Goal: Task Accomplishment & Management: Manage account settings

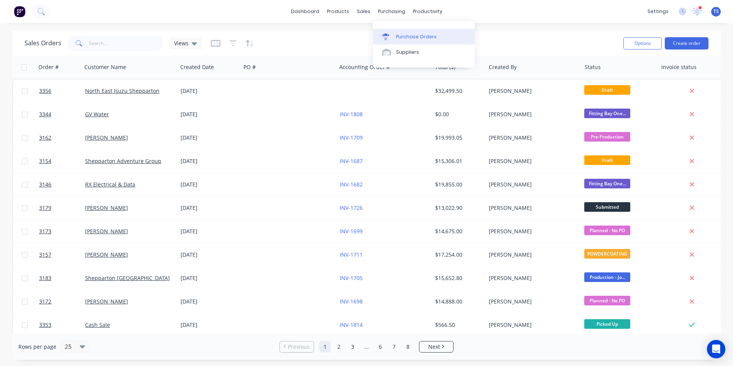
click at [397, 36] on div "Purchase Orders" at bounding box center [416, 36] width 41 height 7
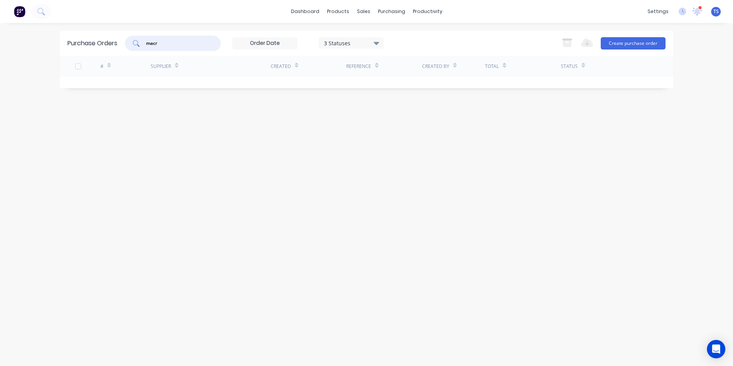
click at [166, 41] on input "macr" at bounding box center [177, 43] width 64 height 8
type input "m"
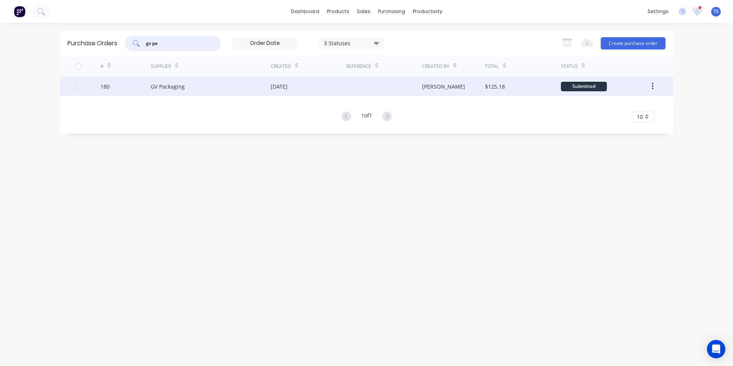
type input "gv pa"
click at [165, 89] on div "GV Packaging" at bounding box center [168, 86] width 34 height 8
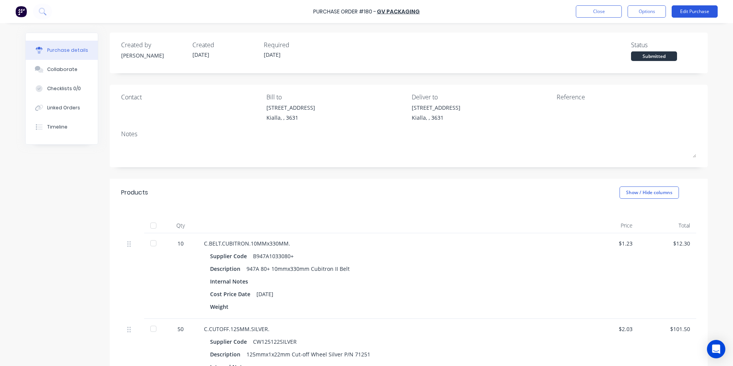
click at [692, 10] on button "Edit Purchase" at bounding box center [695, 11] width 46 height 12
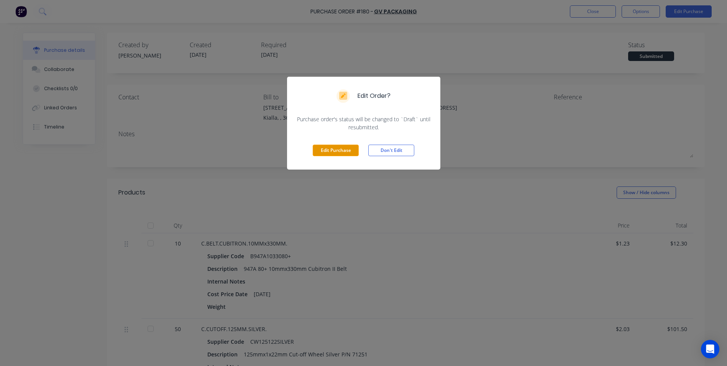
click at [322, 153] on button "Edit Purchase" at bounding box center [336, 151] width 46 height 12
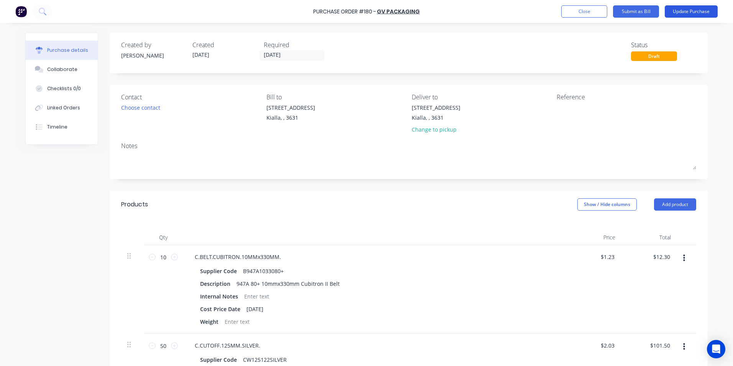
click at [682, 10] on button "Update Purchase" at bounding box center [691, 11] width 53 height 12
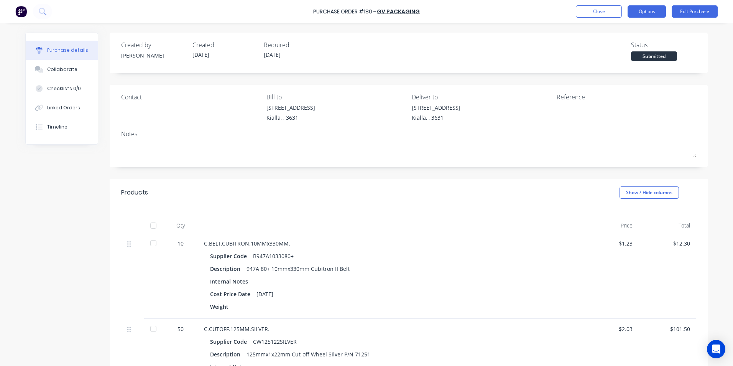
click at [653, 12] on button "Options" at bounding box center [647, 11] width 38 height 12
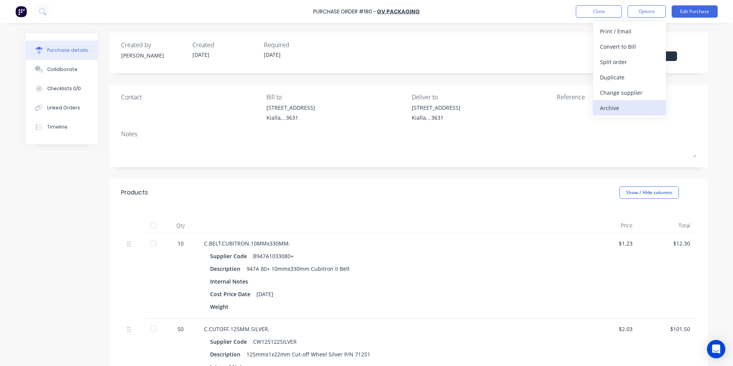
click at [623, 107] on div "Archive" at bounding box center [629, 107] width 59 height 11
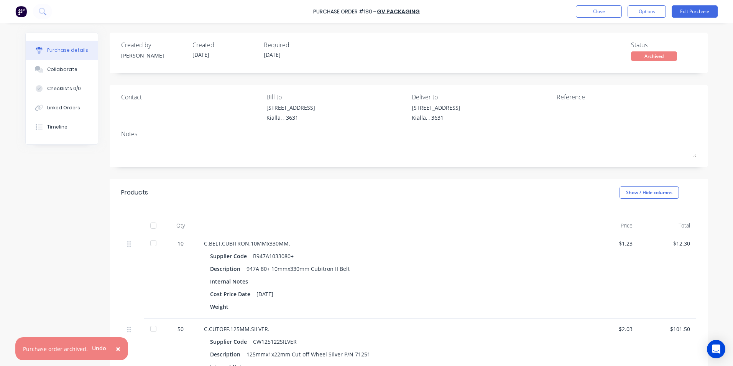
click at [116, 348] on span "×" at bounding box center [118, 348] width 5 height 11
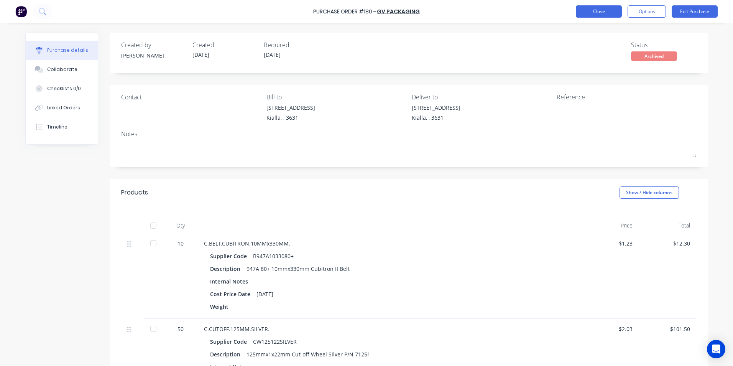
click at [597, 11] on button "Close" at bounding box center [599, 11] width 46 height 12
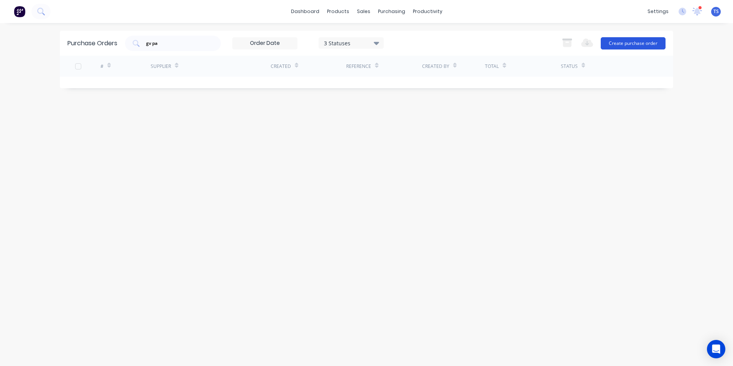
click at [650, 44] on button "Create purchase order" at bounding box center [633, 43] width 65 height 12
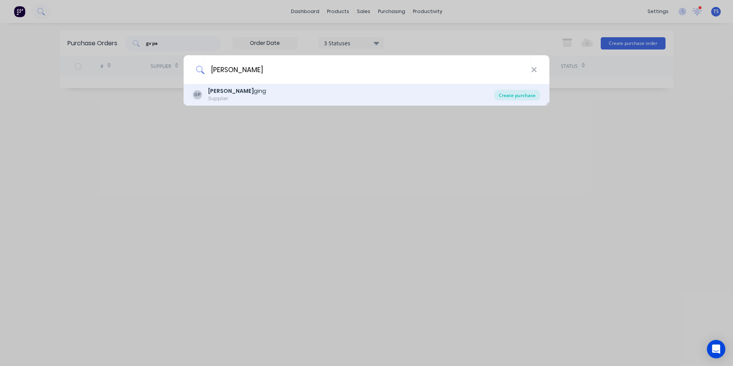
type input "[PERSON_NAME]"
click at [507, 94] on div "Create purchase" at bounding box center [517, 95] width 46 height 11
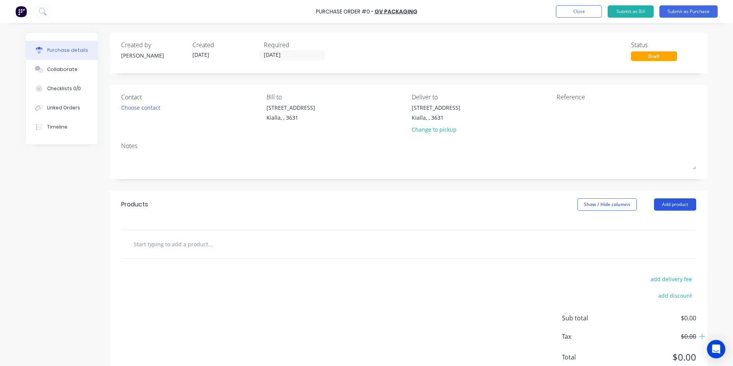
click at [672, 201] on button "Add product" at bounding box center [675, 204] width 42 height 12
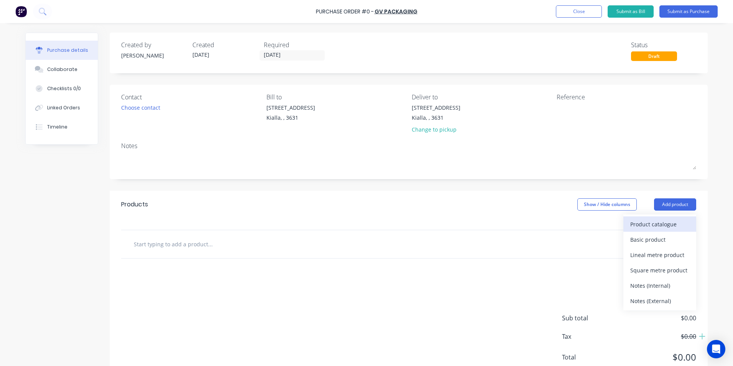
click at [663, 224] on div "Product catalogue" at bounding box center [659, 224] width 59 height 11
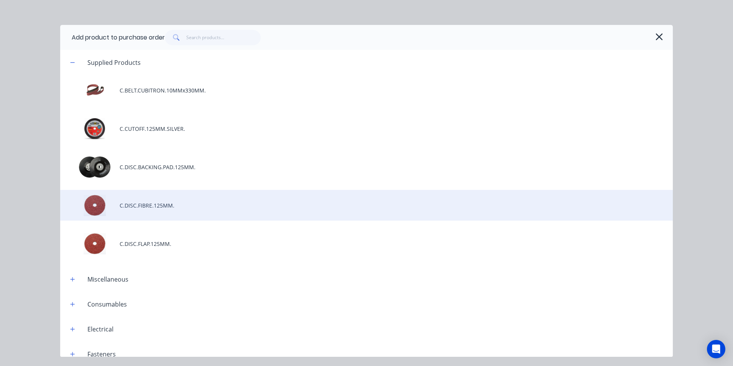
click at [144, 204] on div "C.DISC.FIBRE.125MM." at bounding box center [366, 205] width 613 height 31
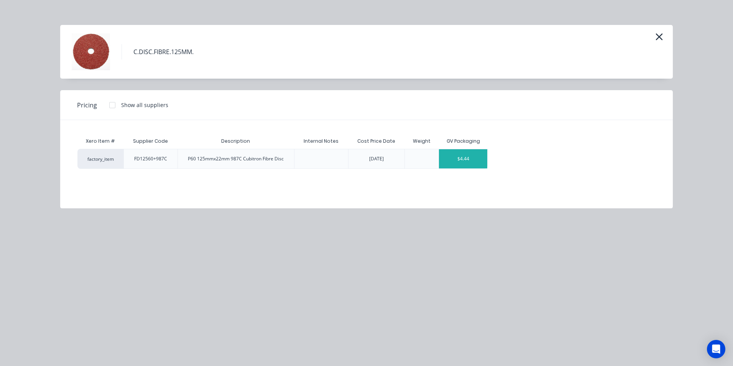
click at [476, 164] on div "$4.44" at bounding box center [463, 158] width 48 height 19
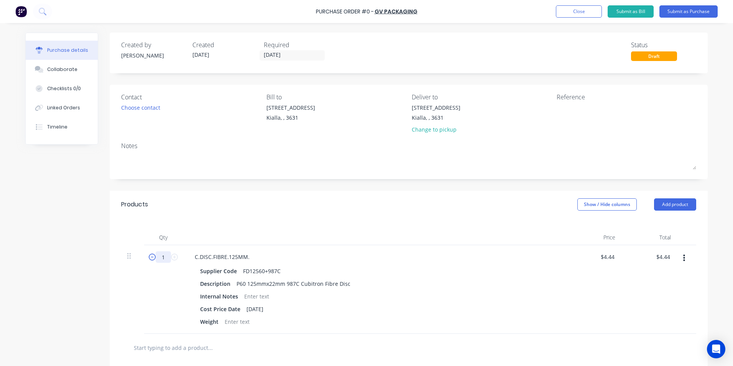
drag, startPoint x: 162, startPoint y: 255, endPoint x: 151, endPoint y: 258, distance: 11.3
click at [151, 258] on div "1 1" at bounding box center [163, 257] width 26 height 12
drag, startPoint x: 161, startPoint y: 256, endPoint x: 146, endPoint y: 260, distance: 15.9
click at [146, 261] on div "1 1" at bounding box center [163, 289] width 38 height 89
type input "2"
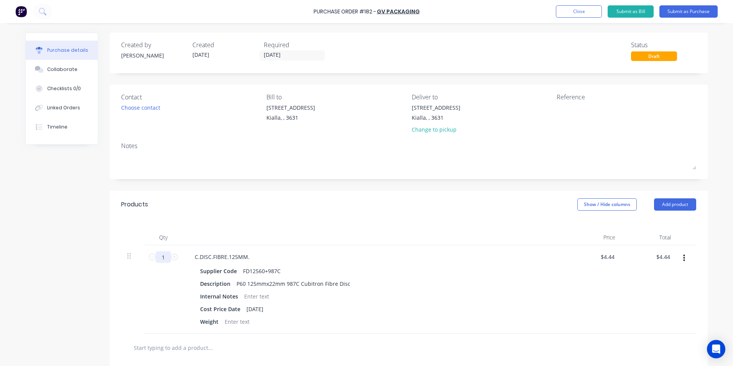
type input "$8.88"
type input "20"
type input "$88.80"
type input "200"
type input "$888.00"
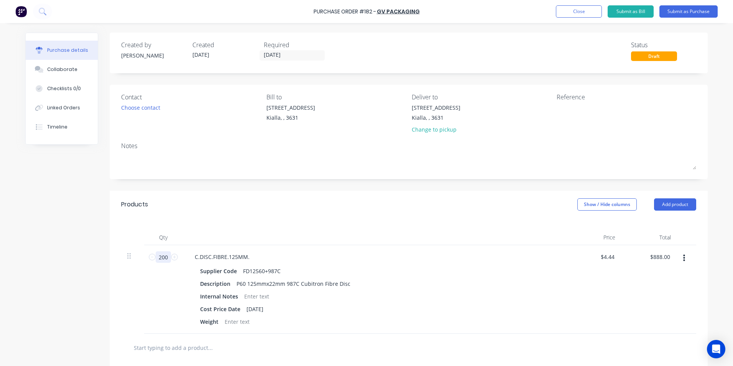
type input "200"
click at [591, 257] on div "$4.44 $4.44" at bounding box center [594, 289] width 56 height 89
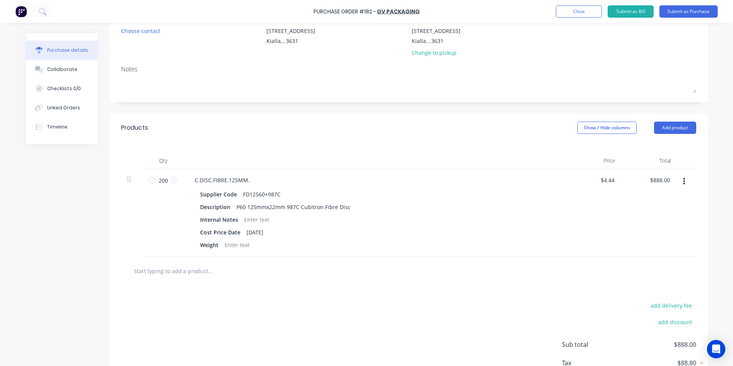
click at [155, 275] on input "text" at bounding box center [209, 270] width 153 height 15
click at [667, 128] on button "Add product" at bounding box center [675, 128] width 42 height 12
click at [649, 146] on div "Product catalogue" at bounding box center [659, 147] width 59 height 11
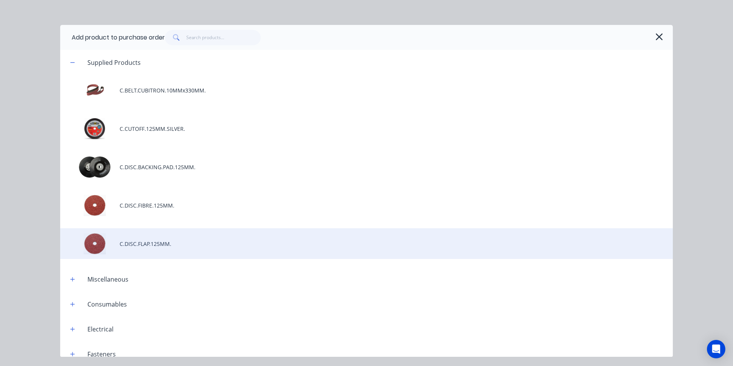
click at [154, 246] on div "C.DISC.FLAP.125MM." at bounding box center [366, 243] width 613 height 31
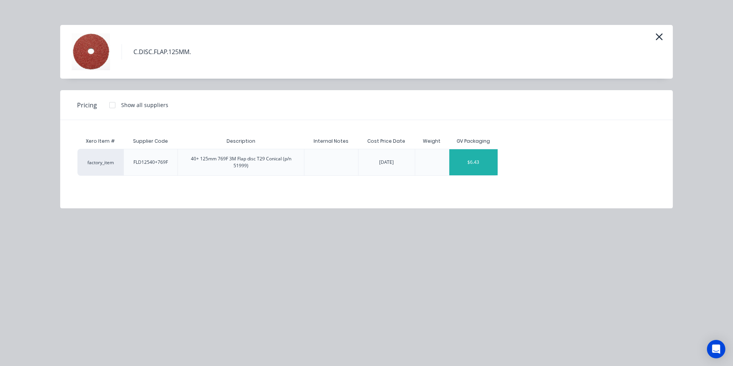
click at [467, 167] on div "$6.43" at bounding box center [473, 162] width 48 height 26
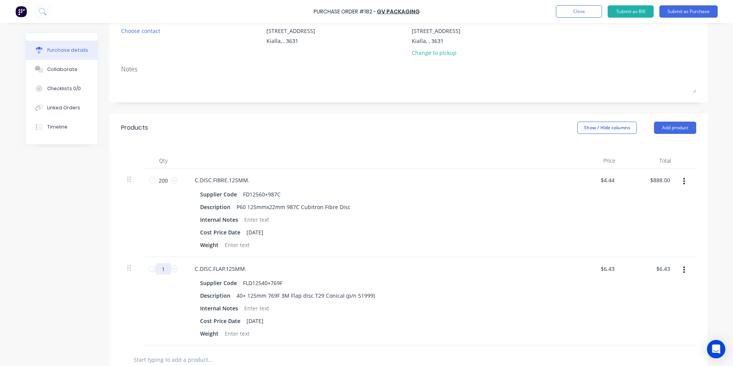
click at [160, 269] on input "1" at bounding box center [163, 269] width 15 height 12
type input "2"
type input "$12.86"
type input "20"
type input "$128.60"
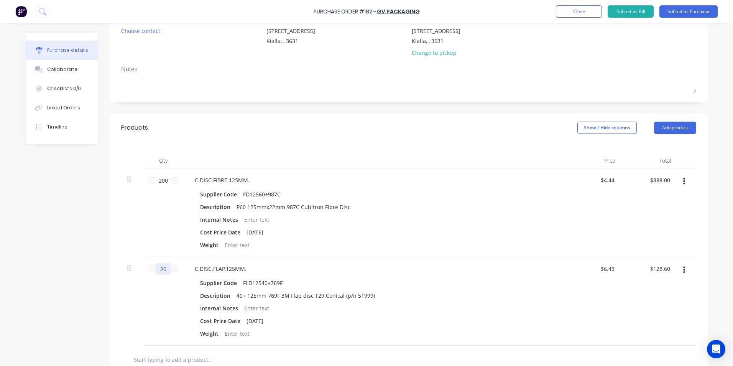
type input "20"
click at [509, 309] on div "Internal Notes" at bounding box center [372, 308] width 351 height 11
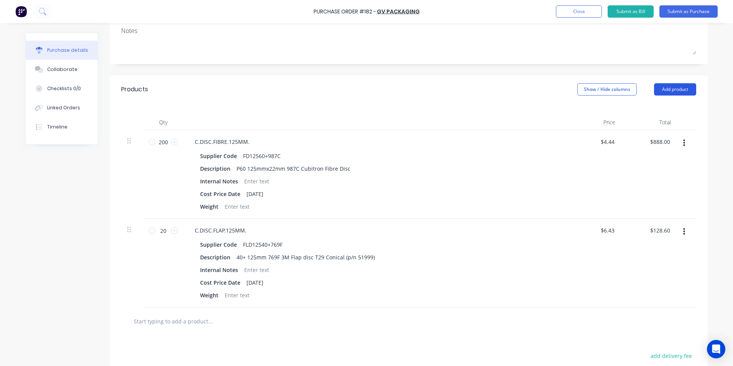
click at [659, 88] on button "Add product" at bounding box center [675, 89] width 42 height 12
click at [641, 112] on div "Product catalogue" at bounding box center [659, 109] width 59 height 11
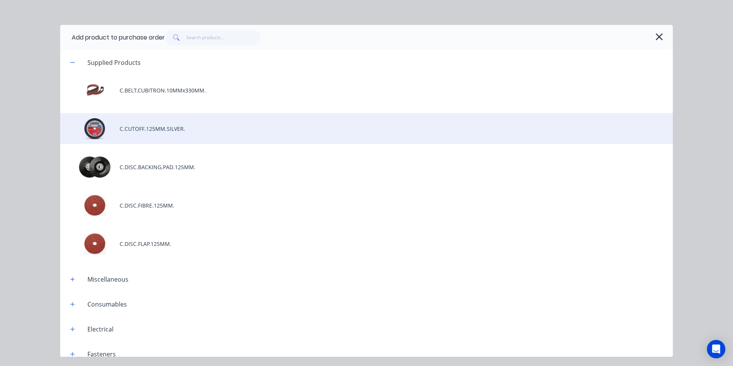
click at [176, 128] on div "C.CUTOFF.125MM.SILVER." at bounding box center [366, 128] width 613 height 31
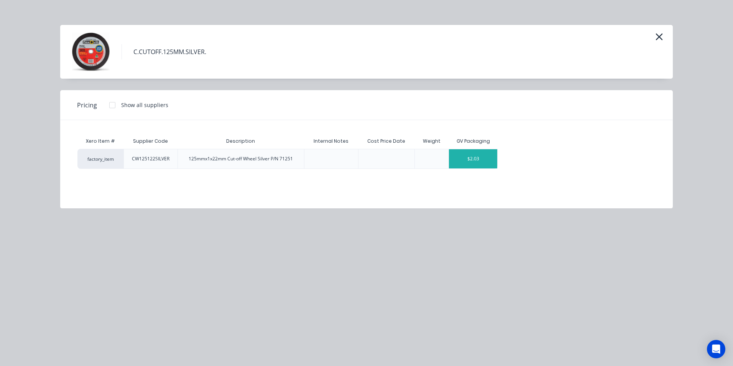
click at [462, 162] on div "$2.03" at bounding box center [473, 158] width 48 height 19
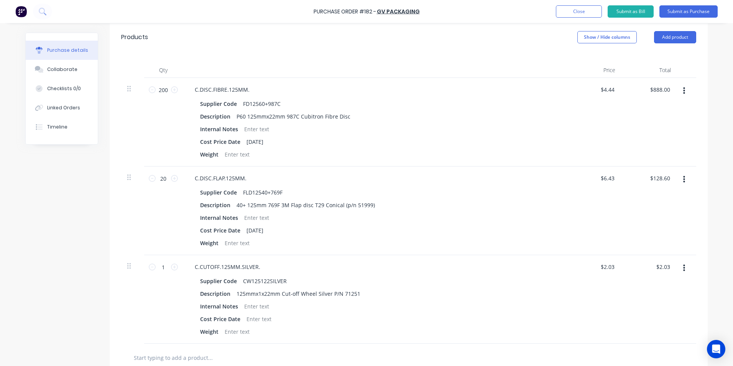
scroll to position [192, 0]
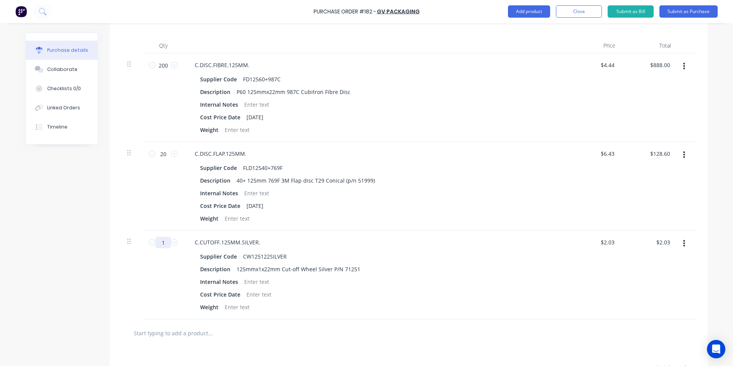
drag, startPoint x: 164, startPoint y: 242, endPoint x: 159, endPoint y: 246, distance: 6.5
click at [159, 246] on input "1" at bounding box center [163, 243] width 15 height 12
type input "5"
type input "$10.15"
type input "50"
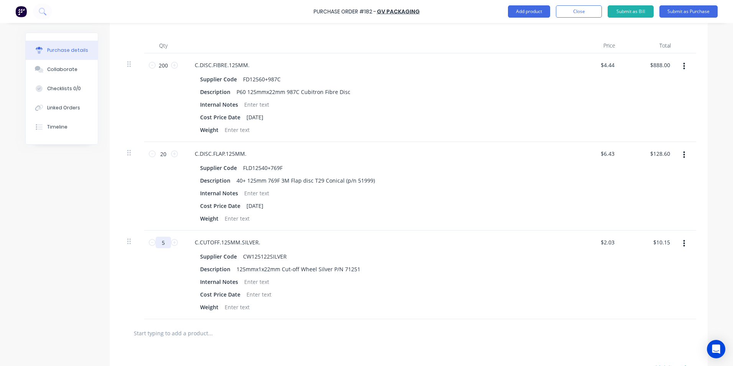
type input "$101.50"
type input "50"
click at [522, 298] on div "Cost Price Date" at bounding box center [372, 294] width 351 height 11
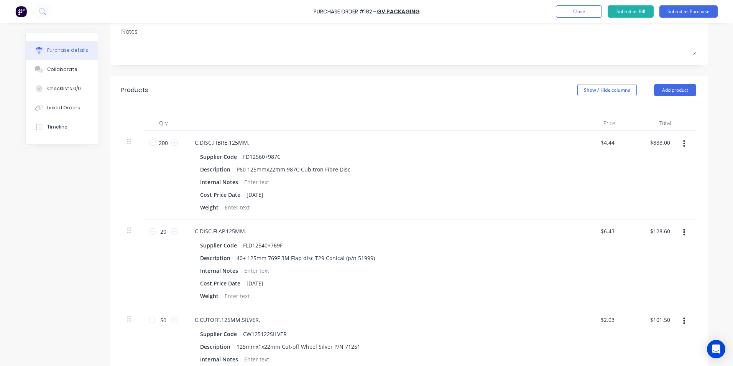
scroll to position [0, 0]
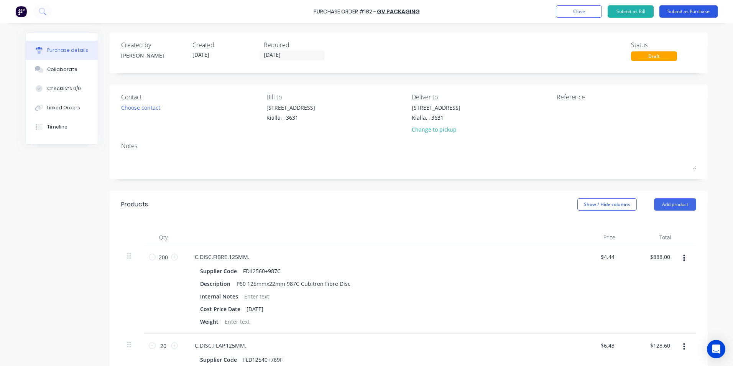
click at [678, 13] on button "Submit as Purchase" at bounding box center [689, 11] width 58 height 12
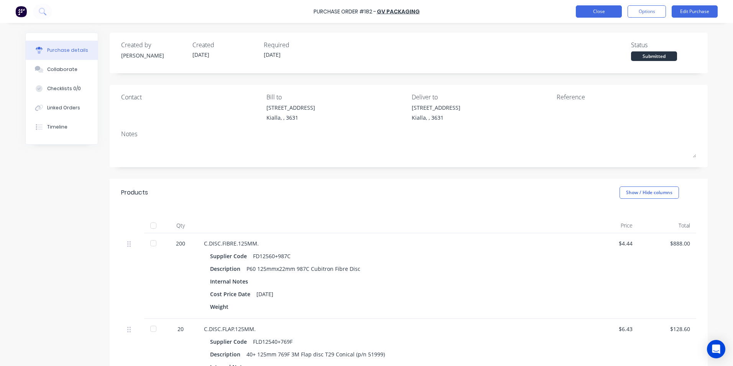
click at [606, 15] on button "Close" at bounding box center [599, 11] width 46 height 12
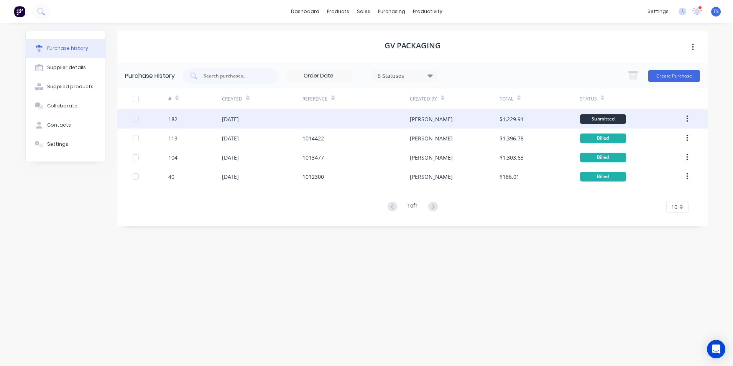
click at [177, 120] on div "182" at bounding box center [172, 119] width 9 height 8
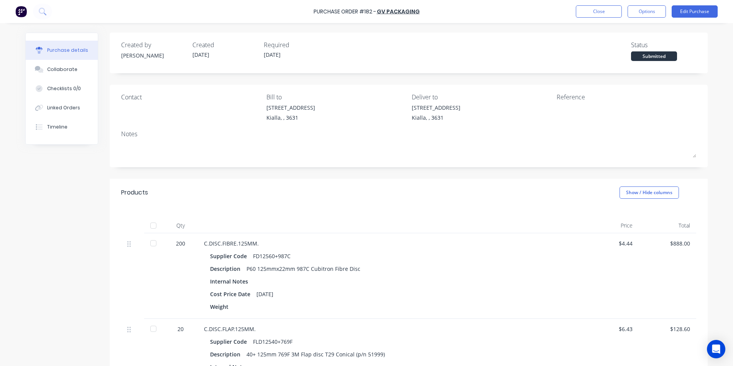
click at [150, 226] on div at bounding box center [153, 225] width 15 height 15
click at [608, 13] on button "Close" at bounding box center [599, 11] width 46 height 12
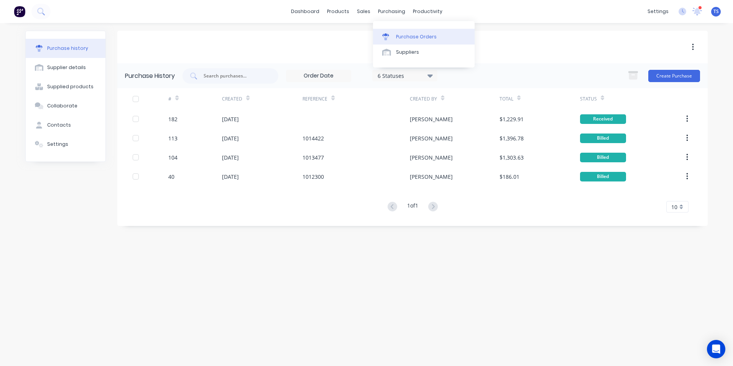
click at [408, 36] on div "Purchase Orders" at bounding box center [416, 36] width 41 height 7
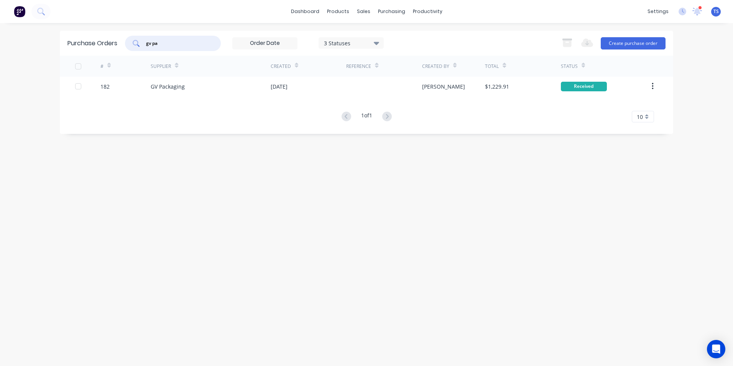
click at [168, 44] on input "gv pa" at bounding box center [177, 43] width 64 height 8
type input "g"
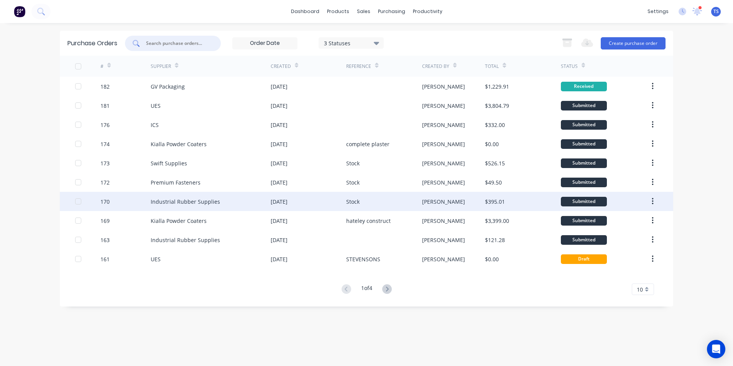
click at [216, 204] on div "Industrial Rubber Supplies" at bounding box center [185, 201] width 69 height 8
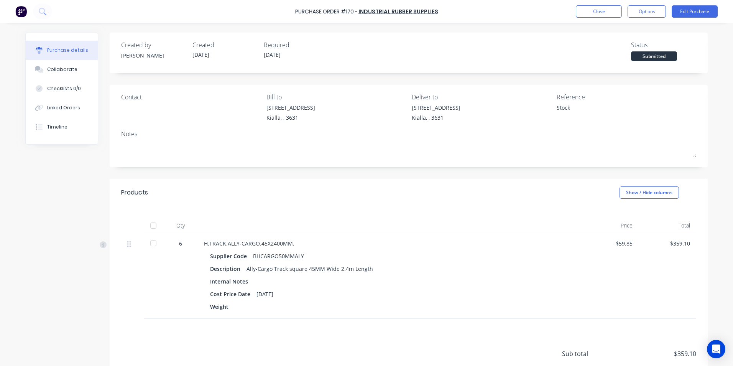
click at [151, 226] on div at bounding box center [153, 225] width 15 height 15
click at [698, 12] on button "Edit Purchase" at bounding box center [695, 11] width 46 height 12
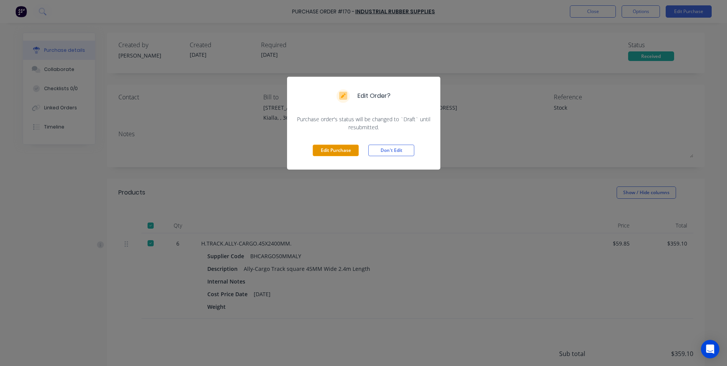
click at [332, 152] on button "Edit Purchase" at bounding box center [336, 151] width 46 height 12
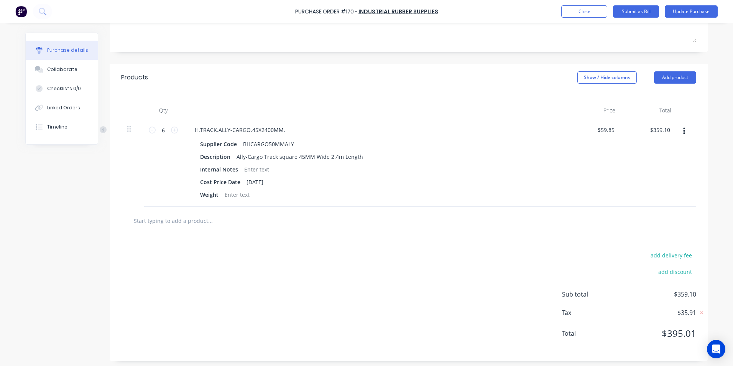
scroll to position [130, 0]
click at [666, 78] on button "Add product" at bounding box center [675, 75] width 42 height 12
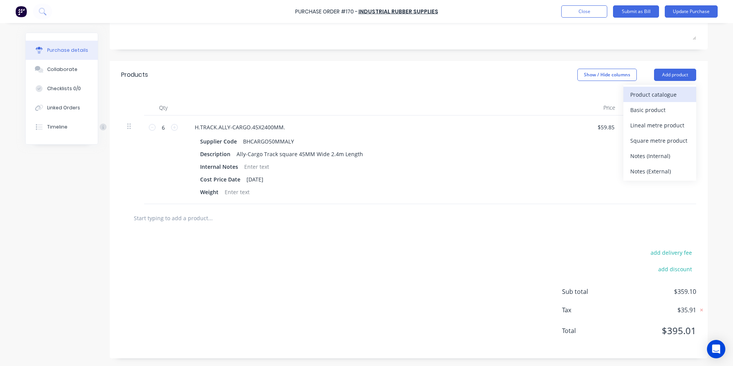
click at [650, 92] on div "Product catalogue" at bounding box center [659, 94] width 59 height 11
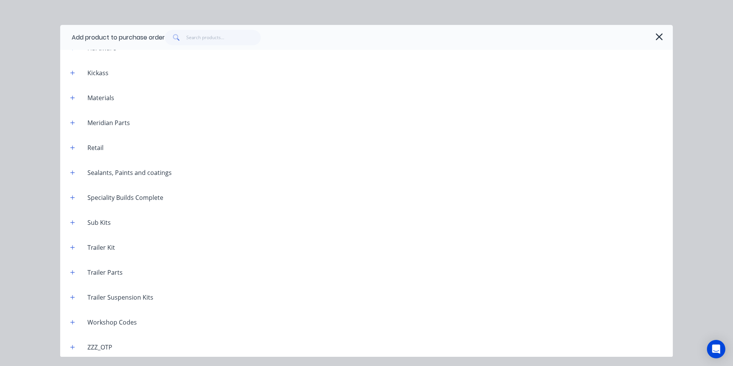
scroll to position [548, 0]
click at [72, 321] on icon "button" at bounding box center [72, 319] width 5 height 5
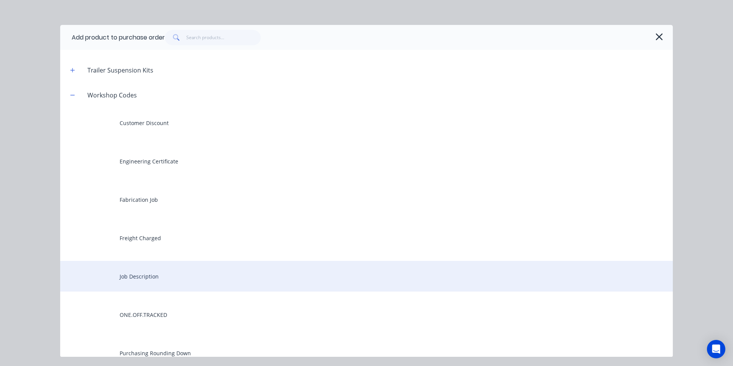
scroll to position [817, 0]
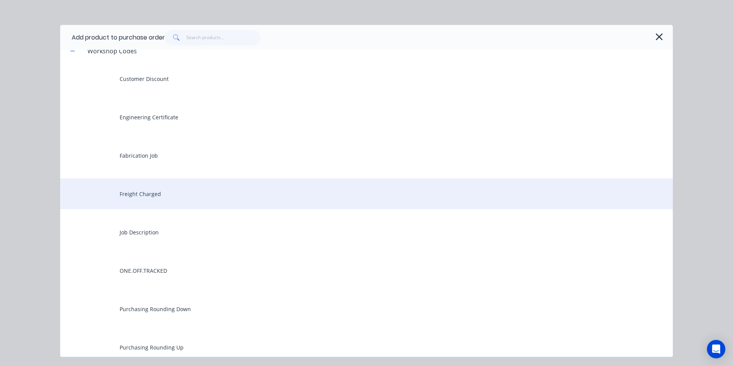
click at [164, 192] on div "Freight Charged" at bounding box center [366, 193] width 613 height 31
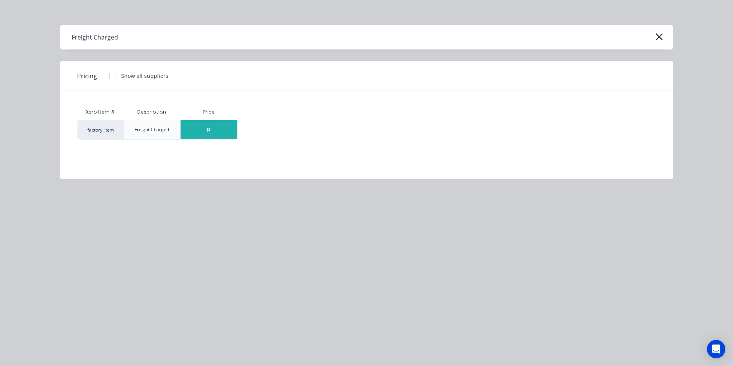
click at [225, 130] on div "$0" at bounding box center [209, 129] width 57 height 19
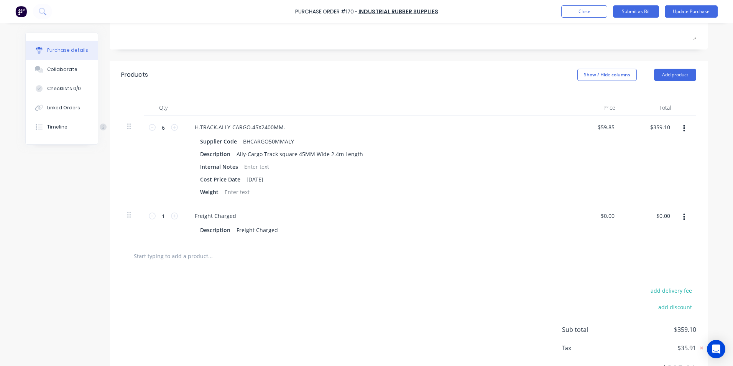
drag, startPoint x: 614, startPoint y: 216, endPoint x: 594, endPoint y: 221, distance: 20.6
click at [594, 221] on div "$0.00 $0.00" at bounding box center [594, 223] width 56 height 38
drag, startPoint x: 594, startPoint y: 221, endPoint x: 633, endPoint y: 233, distance: 40.6
click at [633, 233] on div "$0.00 $0.00" at bounding box center [650, 223] width 56 height 38
type textarea "x"
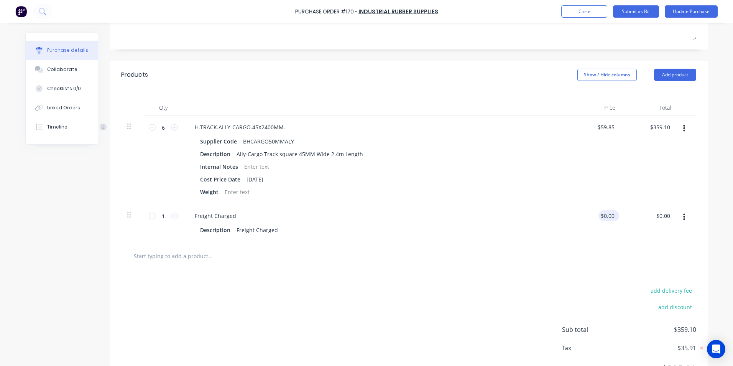
type input "0"
click at [612, 216] on input "0" at bounding box center [611, 215] width 11 height 11
type input "75.00"
type textarea "x"
type input "$75.00"
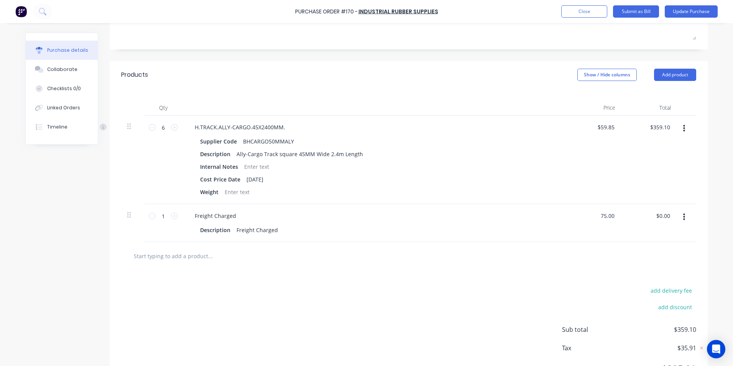
type input "$75.00"
click at [658, 222] on div "$75.00 $0.00" at bounding box center [650, 223] width 56 height 38
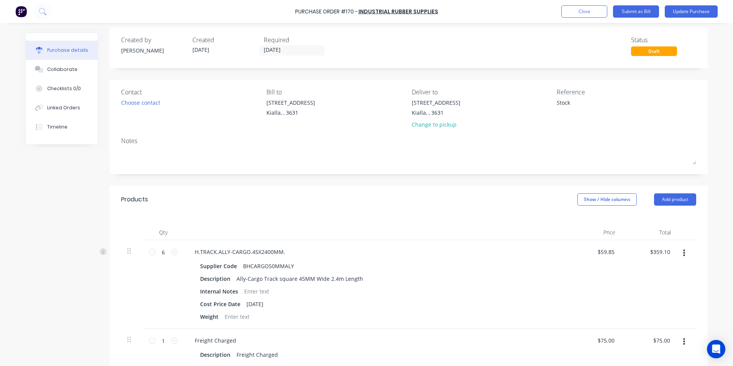
scroll to position [0, 0]
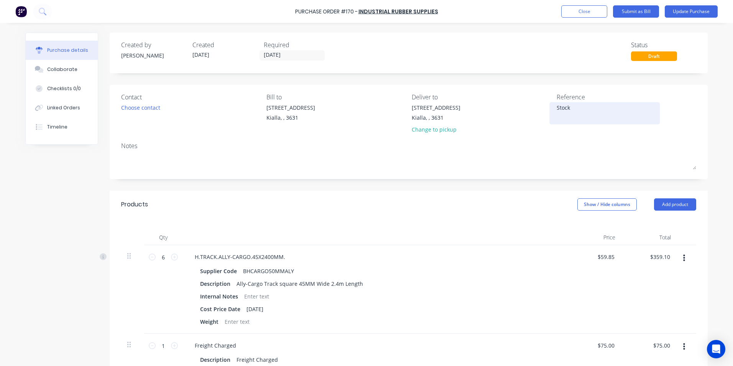
click at [569, 106] on textarea "Stock" at bounding box center [605, 112] width 96 height 17
type textarea "S"
type textarea "683"
type textarea "x"
type textarea "6836"
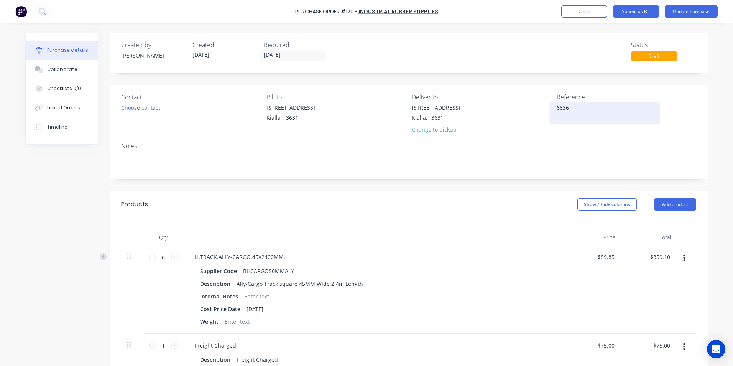
type textarea "x"
type textarea "68368"
type textarea "x"
type textarea "683686"
type textarea "x"
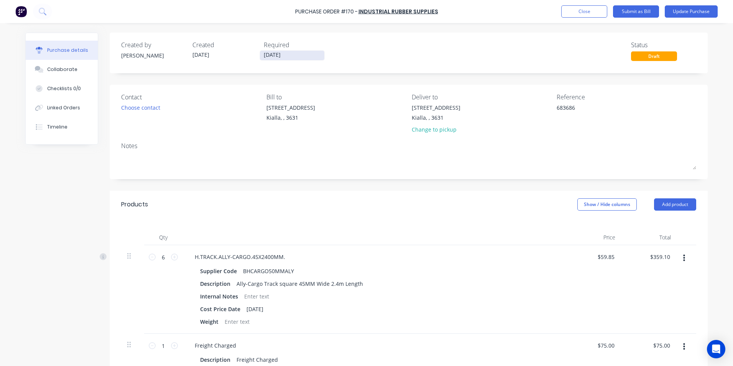
type textarea "683686"
click at [283, 54] on input "[DATE]" at bounding box center [292, 56] width 64 height 10
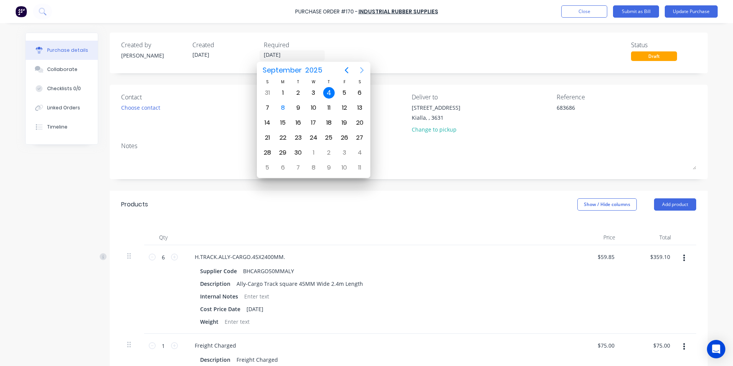
click at [361, 70] on icon "Next page" at bounding box center [361, 70] width 9 height 9
click at [347, 68] on icon "Previous page" at bounding box center [346, 70] width 9 height 9
click at [331, 154] on div "2" at bounding box center [329, 153] width 12 height 12
type textarea "x"
type input "[DATE]"
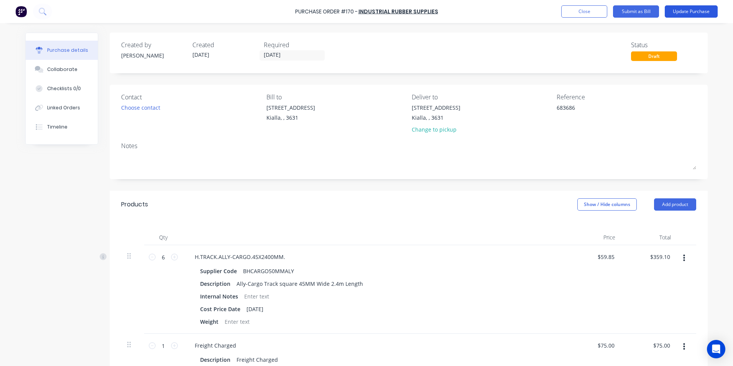
click at [687, 11] on button "Update Purchase" at bounding box center [691, 11] width 53 height 12
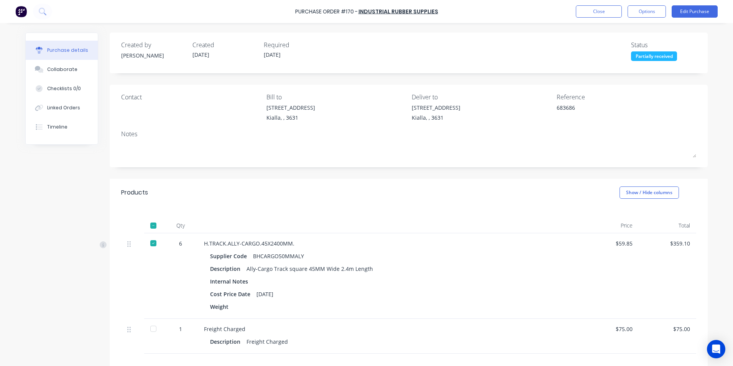
click at [150, 329] on div at bounding box center [153, 328] width 15 height 15
click at [61, 69] on div "Collaborate" at bounding box center [62, 69] width 30 height 7
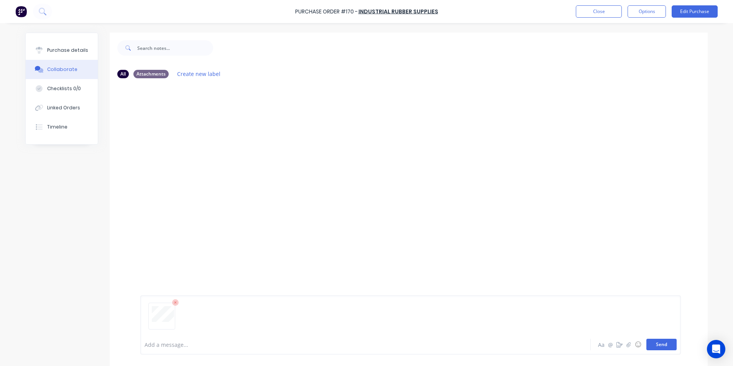
click at [662, 342] on button "Send" at bounding box center [662, 345] width 30 height 12
click at [74, 48] on div "Purchase details" at bounding box center [67, 50] width 41 height 7
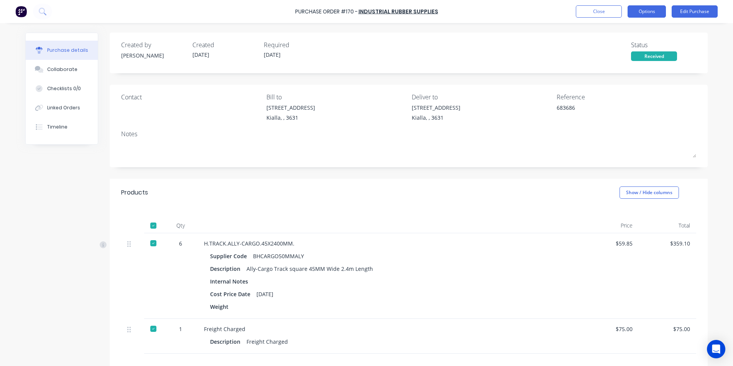
click at [645, 11] on button "Options" at bounding box center [647, 11] width 38 height 12
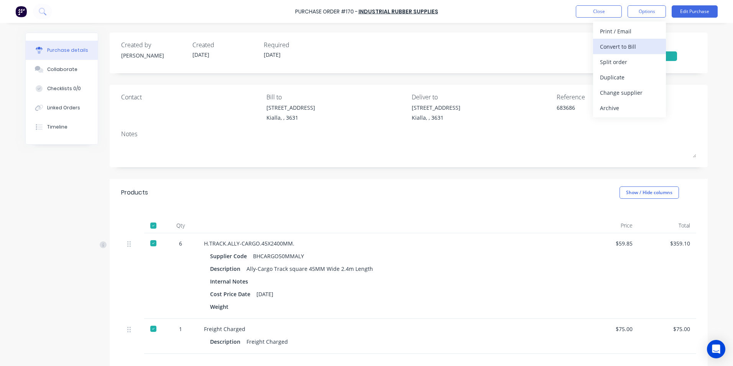
click at [620, 44] on div "Convert to Bill" at bounding box center [629, 46] width 59 height 11
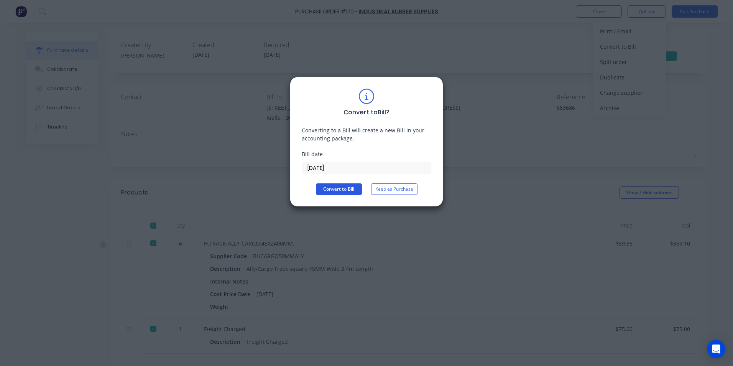
click at [343, 191] on button "Convert to Bill" at bounding box center [339, 189] width 46 height 12
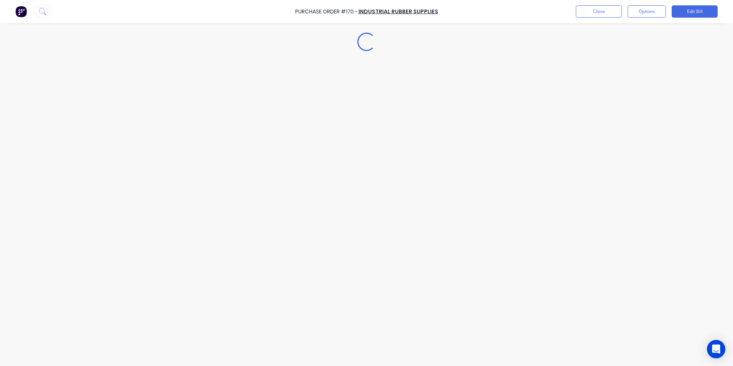
type textarea "x"
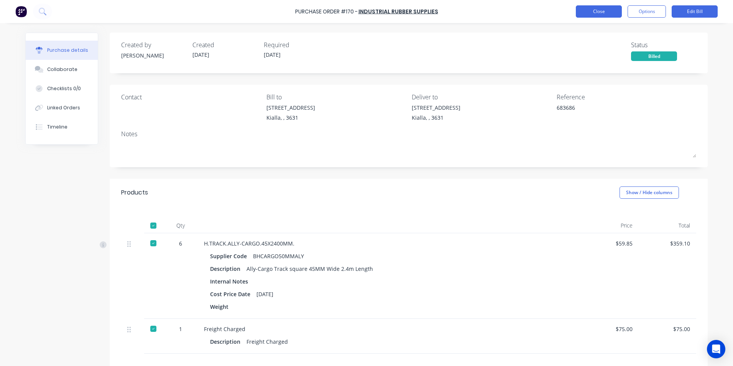
click at [597, 13] on button "Close" at bounding box center [599, 11] width 46 height 12
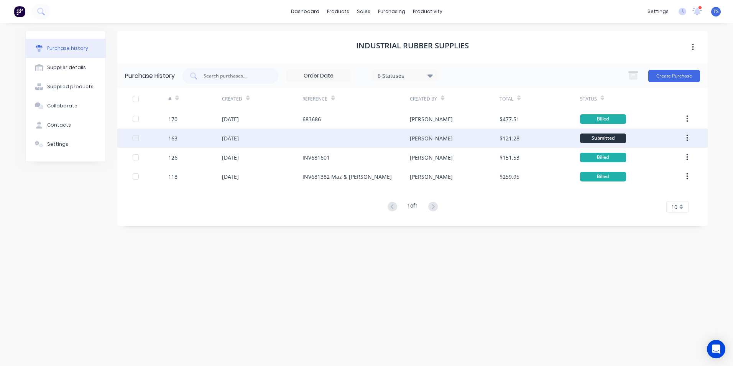
click at [230, 137] on div "[DATE]" at bounding box center [230, 138] width 17 height 8
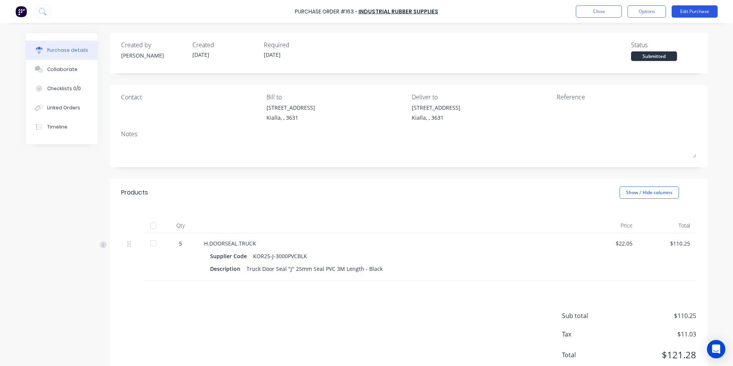
click at [703, 11] on button "Edit Purchase" at bounding box center [695, 11] width 46 height 12
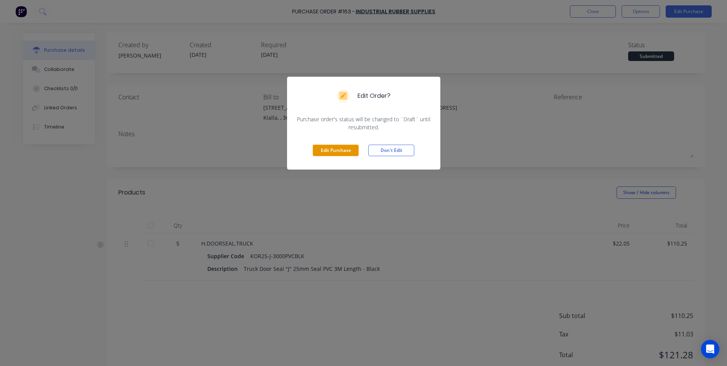
click at [336, 152] on button "Edit Purchase" at bounding box center [336, 151] width 46 height 12
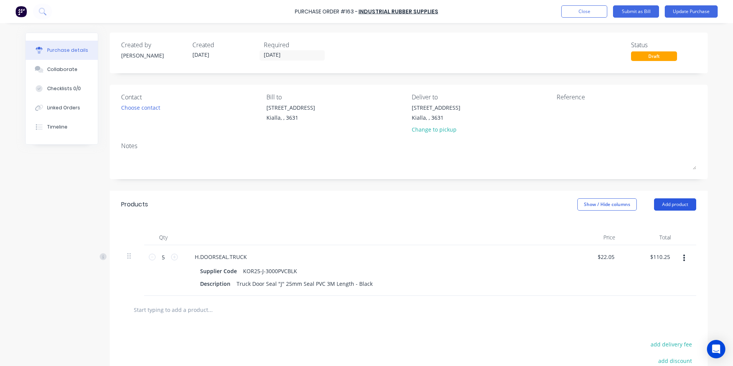
click at [678, 203] on button "Add product" at bounding box center [675, 204] width 42 height 12
click at [658, 223] on div "Product catalogue" at bounding box center [659, 224] width 59 height 11
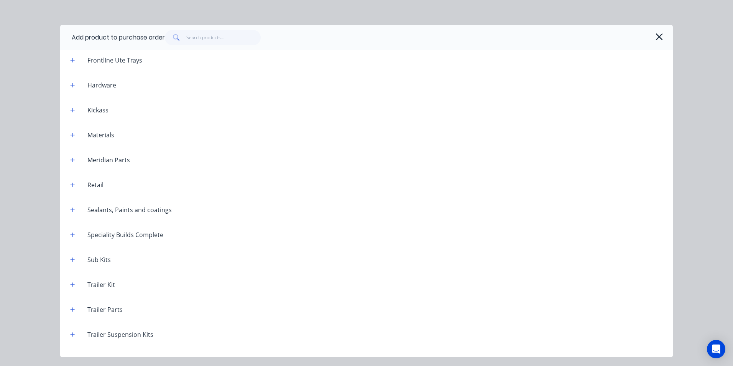
scroll to position [548, 0]
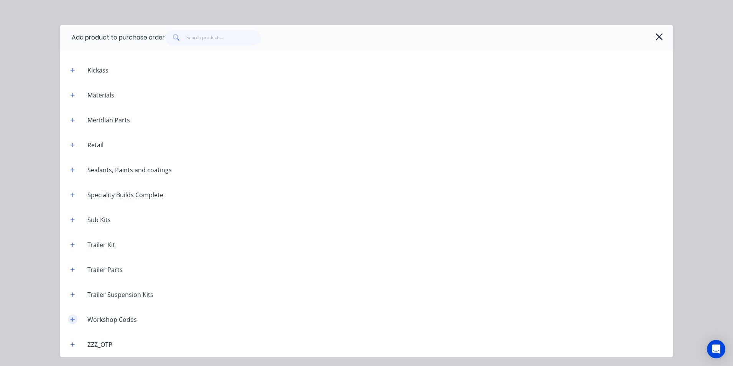
click at [73, 319] on icon "button" at bounding box center [73, 319] width 4 height 4
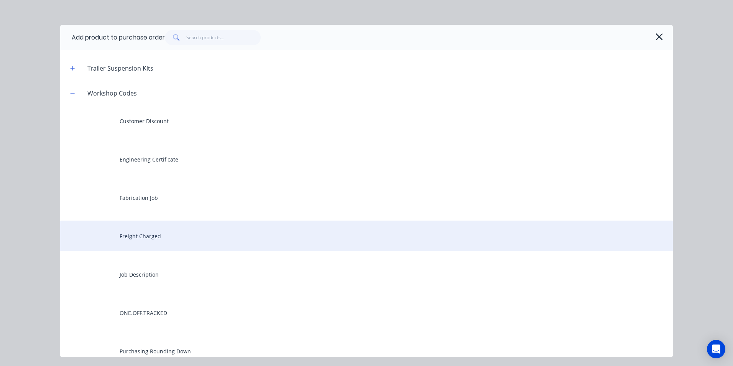
scroll to position [778, 0]
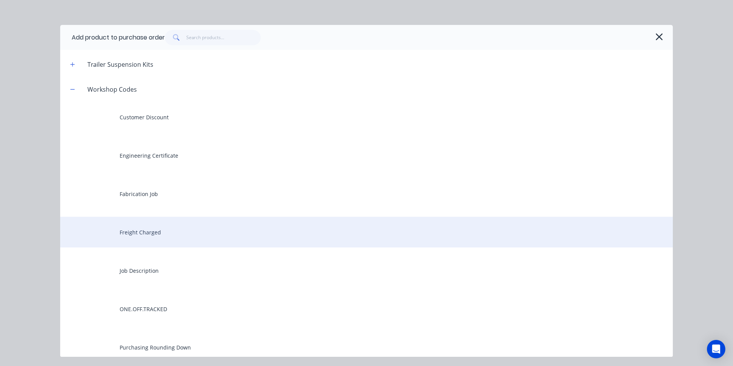
click at [147, 234] on div "Freight Charged" at bounding box center [366, 232] width 613 height 31
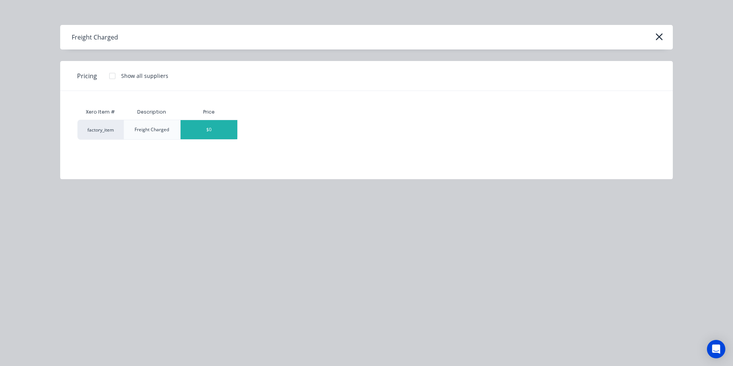
click at [229, 130] on div "$0" at bounding box center [209, 129] width 57 height 19
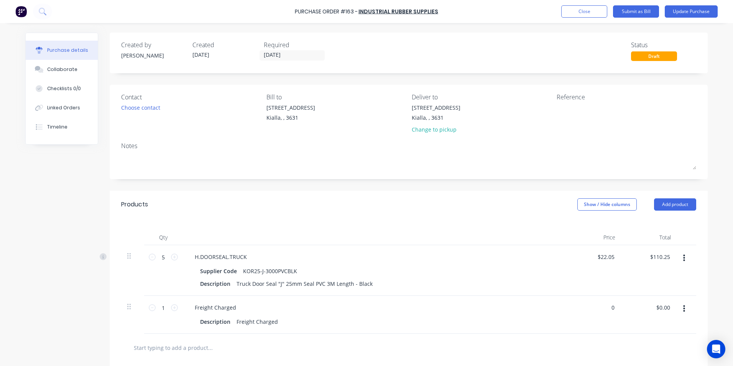
drag, startPoint x: 612, startPoint y: 308, endPoint x: 600, endPoint y: 309, distance: 12.4
click at [600, 309] on div "0 0" at bounding box center [594, 315] width 56 height 38
click at [614, 307] on div "$0.00 0" at bounding box center [613, 307] width 14 height 11
drag, startPoint x: 615, startPoint y: 308, endPoint x: 596, endPoint y: 309, distance: 18.9
click at [599, 309] on div "$0.00 $0.00" at bounding box center [609, 307] width 21 height 11
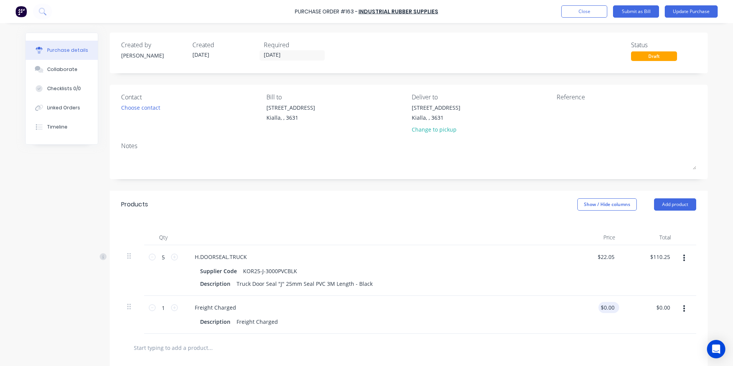
type input "0"
click at [613, 307] on input "0" at bounding box center [608, 307] width 18 height 11
type input "$30.00"
click at [645, 311] on div "$30.00 $30.00" at bounding box center [650, 315] width 56 height 38
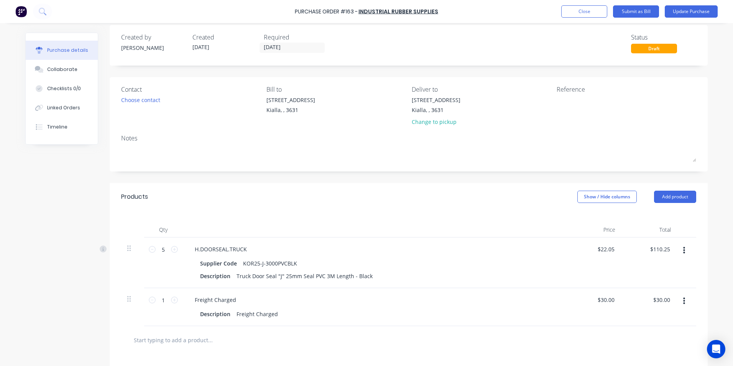
scroll to position [0, 0]
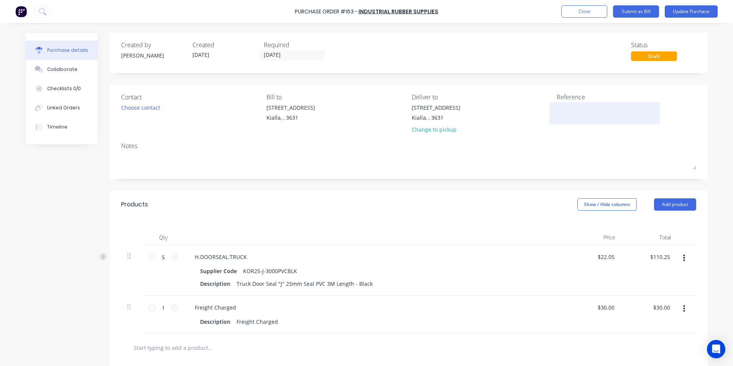
click at [557, 108] on textarea at bounding box center [605, 112] width 96 height 17
type textarea "683600"
type textarea "x"
click at [609, 109] on textarea "683600" at bounding box center [605, 112] width 96 height 17
type textarea "683600"
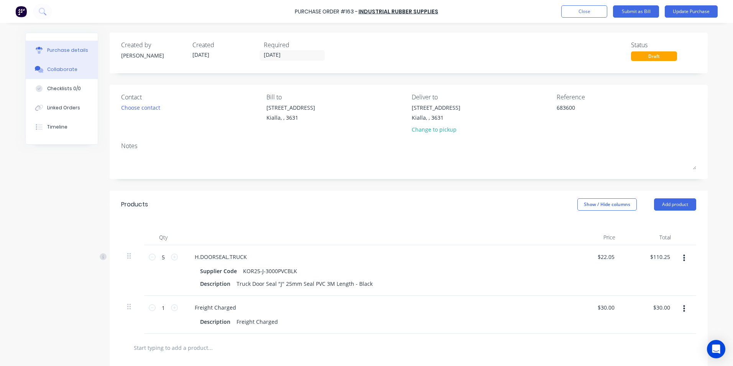
type textarea "x"
type textarea "683600"
drag, startPoint x: 63, startPoint y: 69, endPoint x: 43, endPoint y: 95, distance: 33.4
click at [63, 68] on div "Collaborate" at bounding box center [62, 69] width 30 height 7
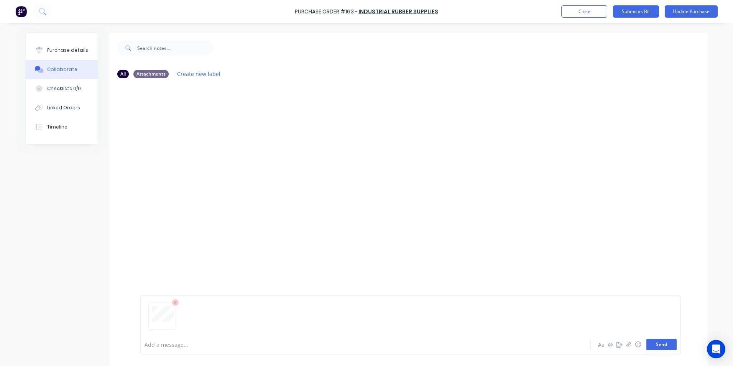
click at [665, 341] on button "Send" at bounding box center [662, 345] width 30 height 12
click at [59, 108] on div "Linked Orders" at bounding box center [63, 107] width 33 height 7
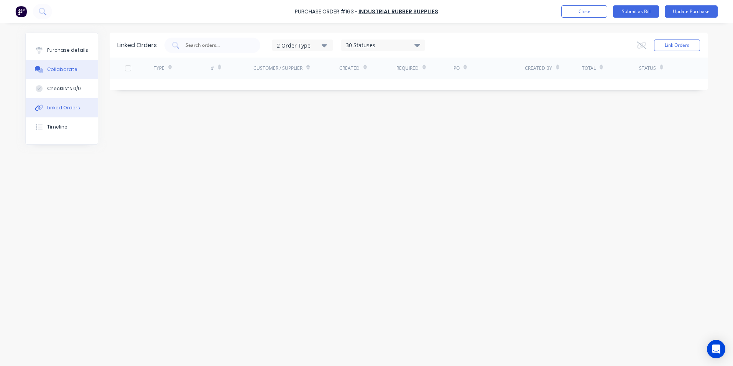
click at [63, 68] on div "Collaborate" at bounding box center [62, 69] width 30 height 7
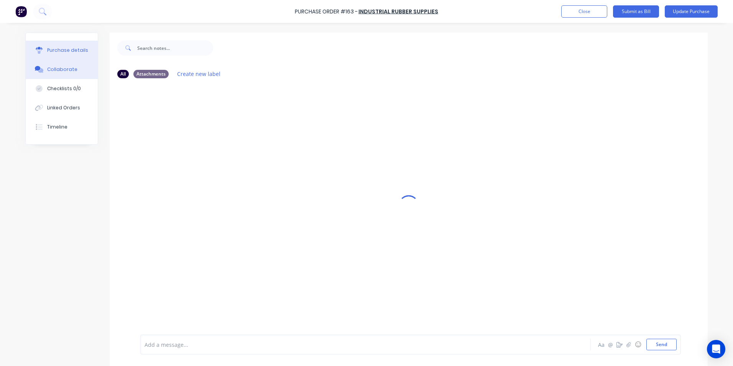
click at [67, 50] on div "Purchase details" at bounding box center [67, 50] width 41 height 7
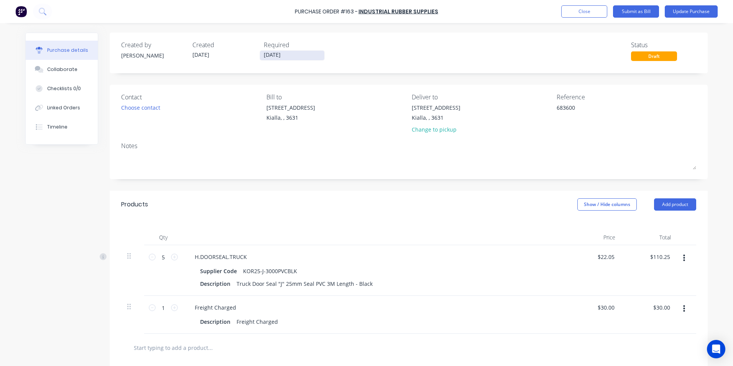
click at [286, 54] on input "[DATE]" at bounding box center [292, 56] width 64 height 10
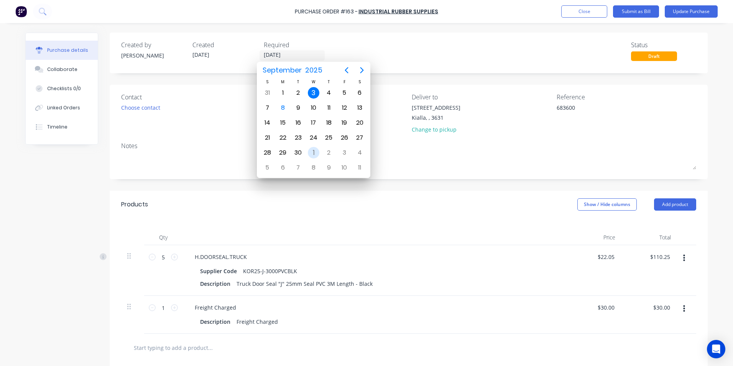
click at [313, 152] on div "1" at bounding box center [314, 153] width 12 height 12
type textarea "x"
type input "[DATE]"
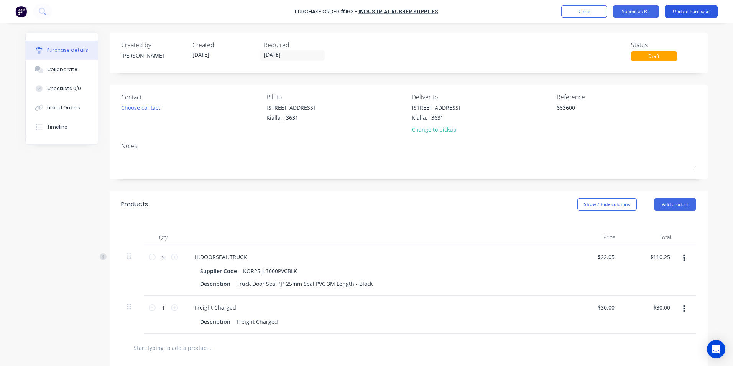
click at [698, 10] on button "Update Purchase" at bounding box center [691, 11] width 53 height 12
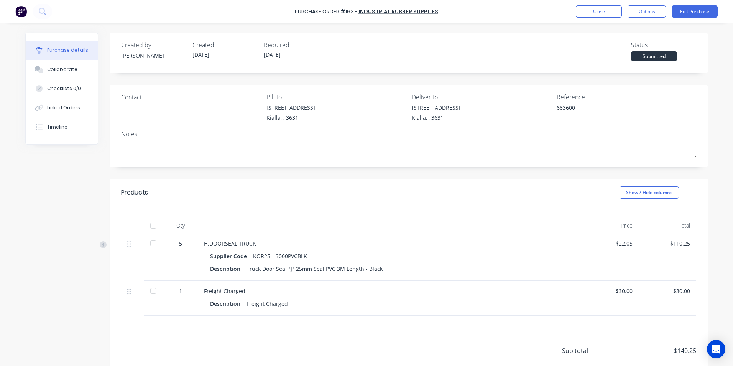
click at [152, 224] on div at bounding box center [153, 225] width 15 height 15
click at [646, 12] on button "Options" at bounding box center [647, 11] width 38 height 12
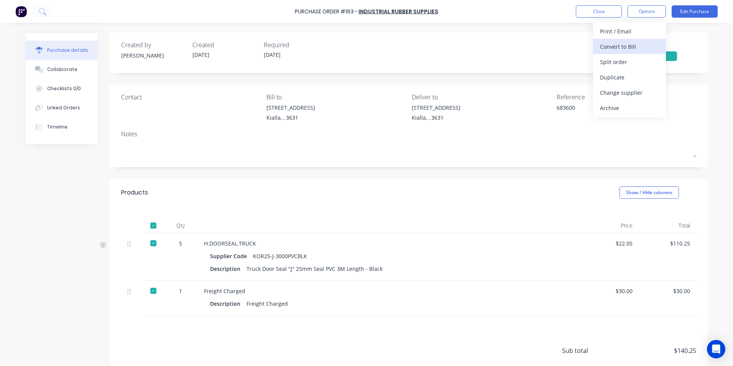
click at [619, 46] on div "Convert to Bill" at bounding box center [629, 46] width 59 height 11
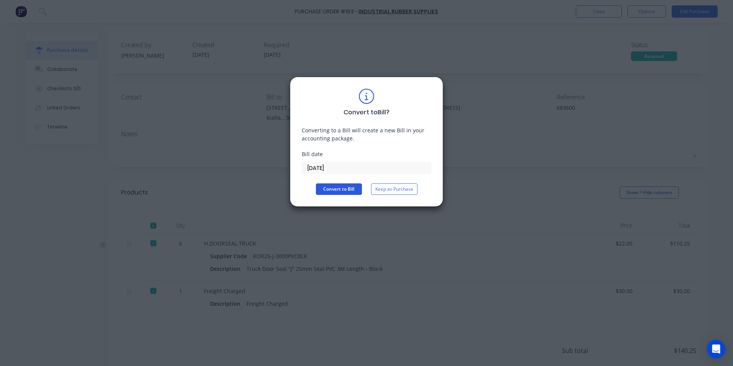
click at [333, 186] on button "Convert to Bill" at bounding box center [339, 189] width 46 height 12
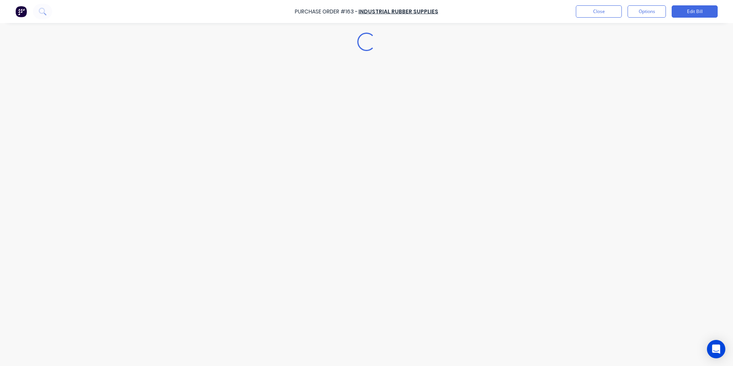
type textarea "x"
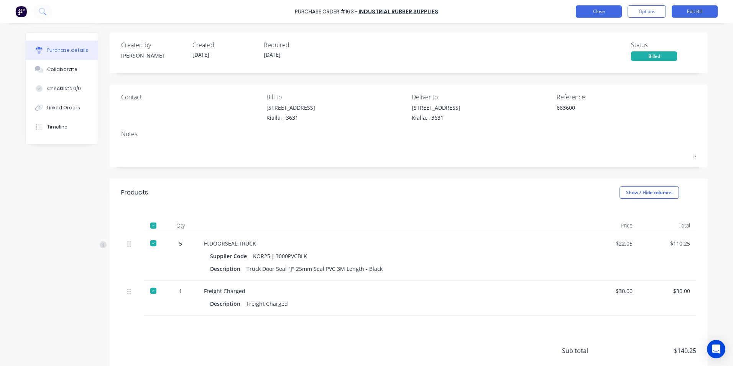
click at [610, 10] on button "Close" at bounding box center [599, 11] width 46 height 12
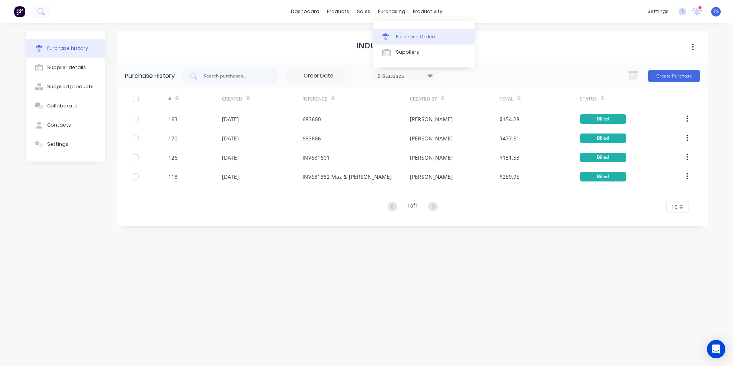
click at [404, 39] on div "Purchase Orders" at bounding box center [416, 36] width 41 height 7
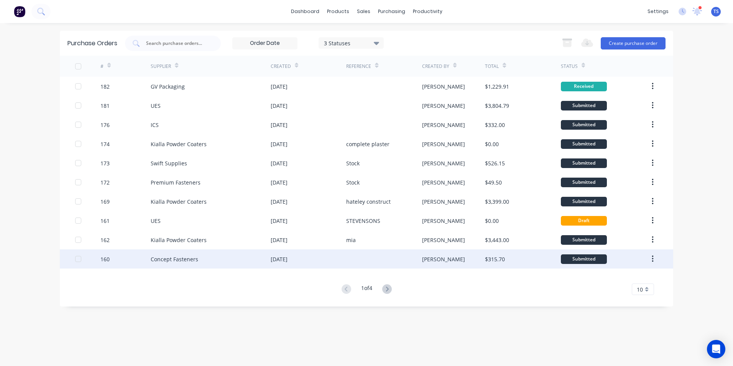
click at [178, 260] on div "Concept Fasteners" at bounding box center [175, 259] width 48 height 8
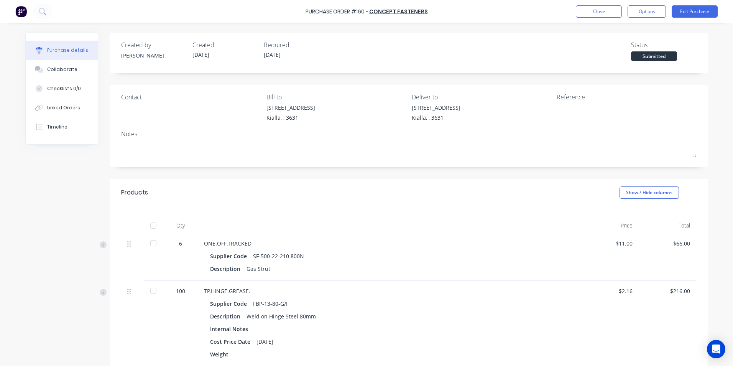
click at [153, 243] on div at bounding box center [153, 242] width 15 height 15
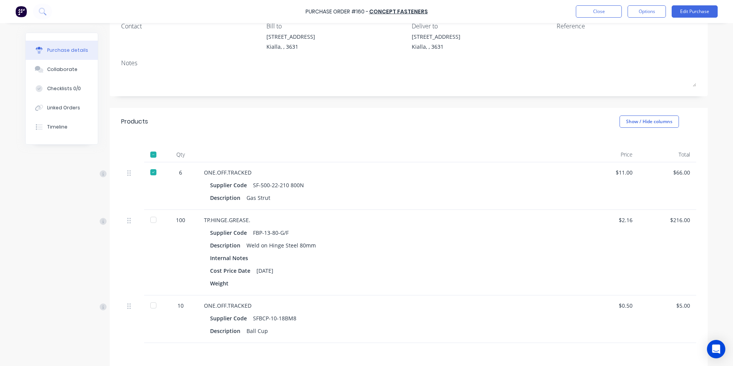
scroll to position [77, 0]
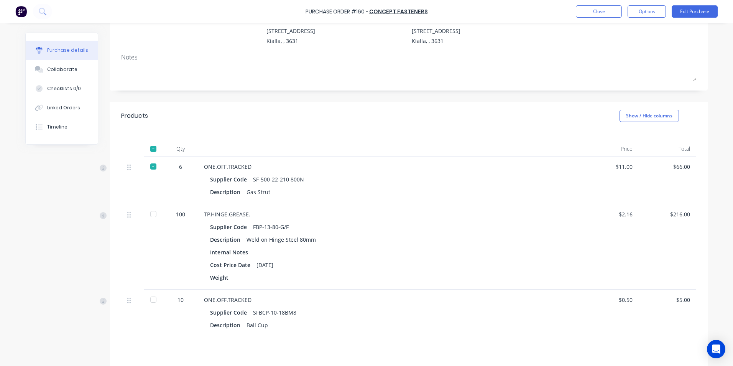
click at [151, 215] on div at bounding box center [153, 213] width 15 height 15
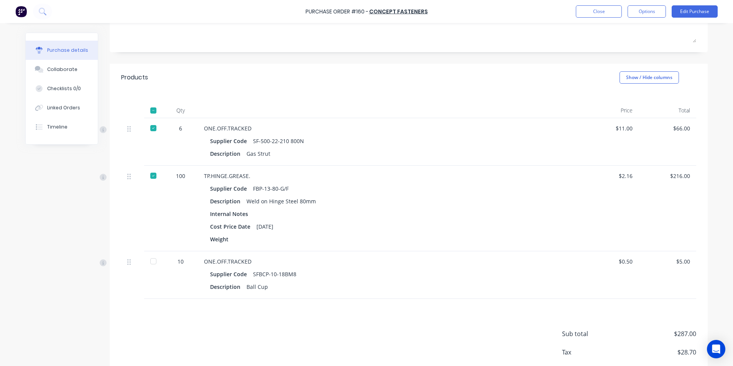
click at [150, 260] on div at bounding box center [153, 260] width 15 height 15
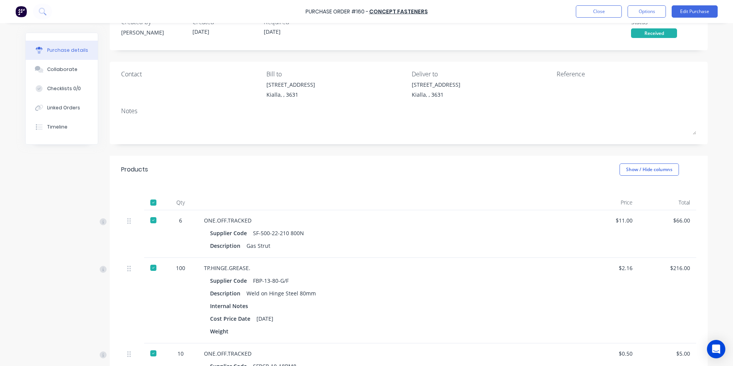
scroll to position [0, 0]
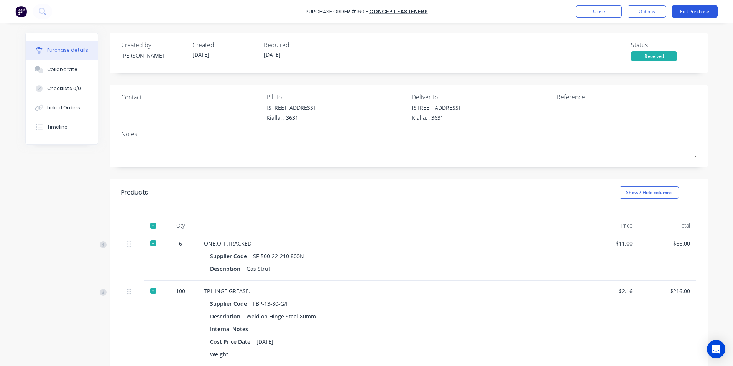
click at [681, 14] on button "Edit Purchase" at bounding box center [695, 11] width 46 height 12
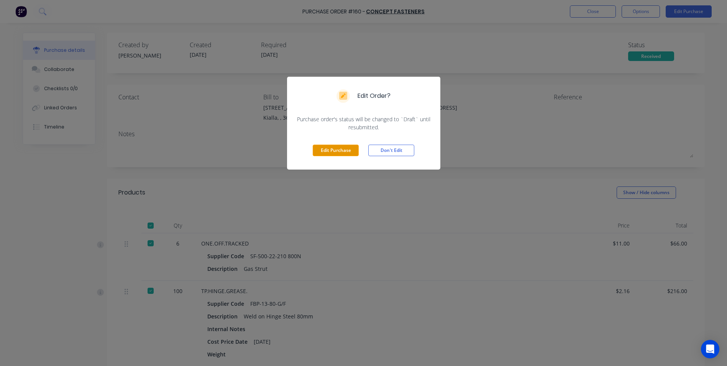
click at [331, 152] on button "Edit Purchase" at bounding box center [336, 151] width 46 height 12
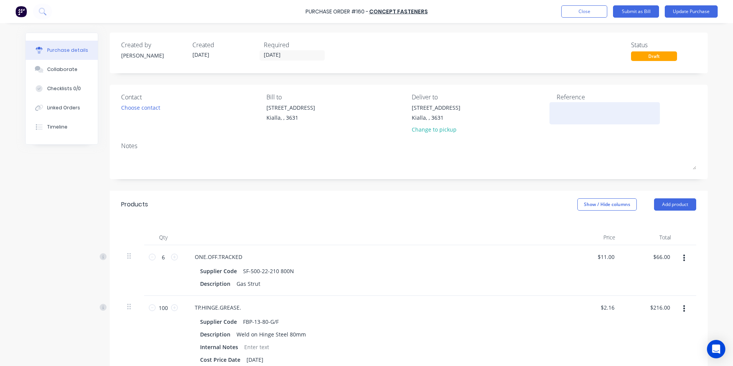
click at [557, 105] on textarea at bounding box center [605, 112] width 96 height 17
type textarea "V508"
type textarea "x"
type textarea "V5083"
type textarea "x"
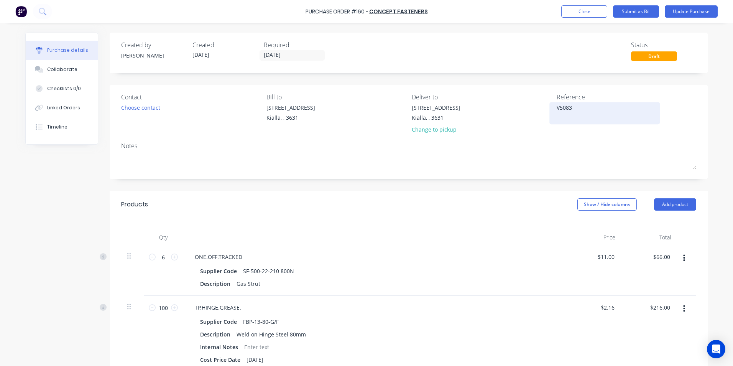
type textarea "V50835"
type textarea "x"
type textarea "V508354"
type textarea "x"
type textarea "V508354"
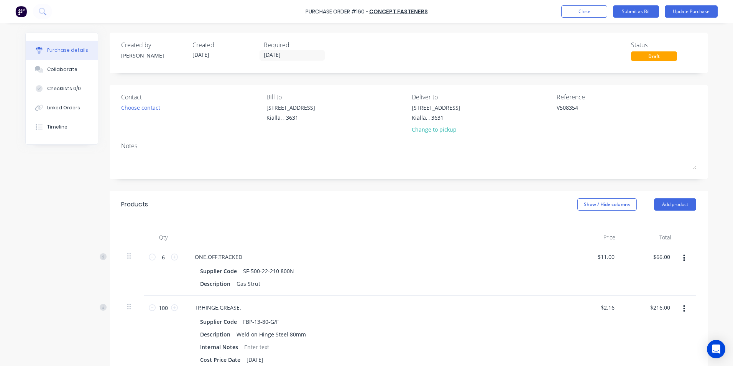
click at [542, 145] on div "Notes" at bounding box center [408, 145] width 575 height 9
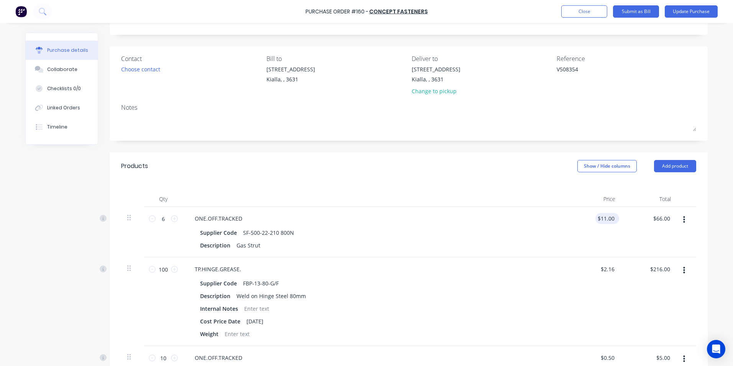
type textarea "x"
type input "11.0000"
click at [613, 219] on input "11.0000" at bounding box center [606, 218] width 21 height 11
type textarea "x"
type input "$11.00"
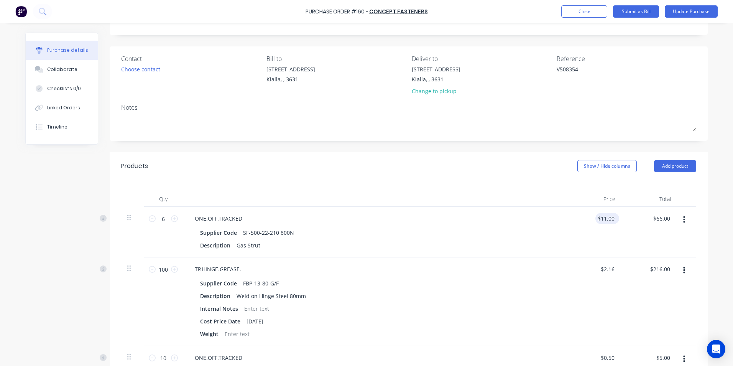
click at [616, 218] on div "$11.00 $11.00" at bounding box center [608, 218] width 24 height 11
click at [614, 217] on div "$11.00 $11.00" at bounding box center [608, 218] width 24 height 11
type textarea "x"
click at [612, 216] on input "11" at bounding box center [606, 218] width 21 height 11
type input "1"
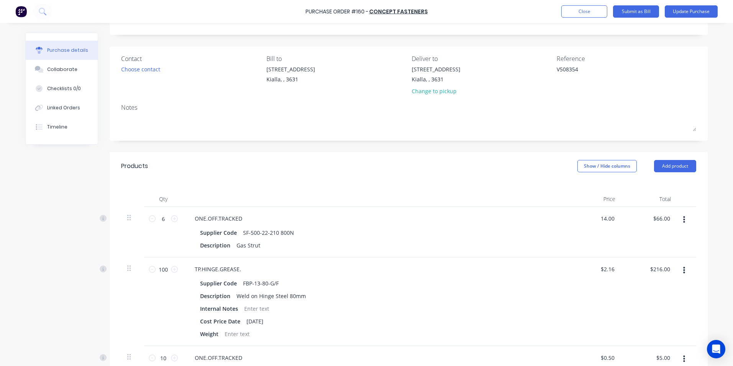
type input "14.00"
type textarea "x"
type input "$14.00"
type input "$84.00"
click at [657, 241] on div "$84.00 $66.00" at bounding box center [650, 232] width 56 height 51
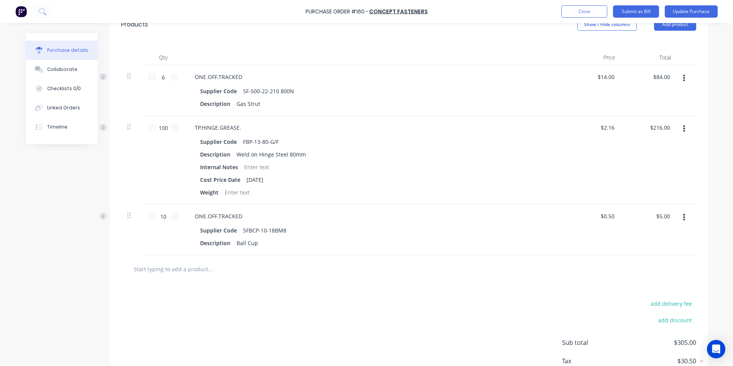
scroll to position [192, 0]
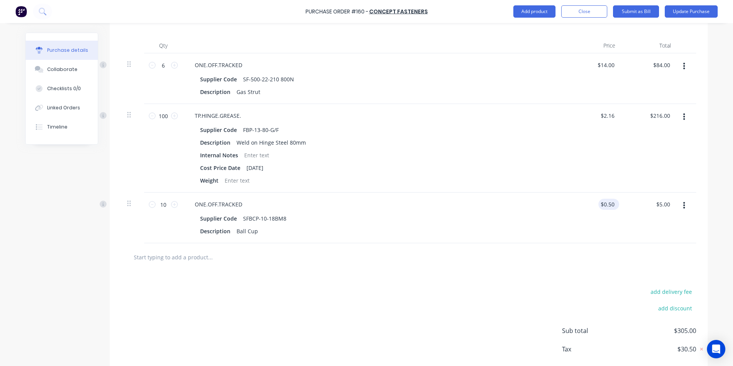
type textarea "x"
type input "0.5000"
click at [613, 203] on input "0.5000" at bounding box center [608, 204] width 18 height 11
type textarea "x"
click at [613, 203] on input "0.5000" at bounding box center [606, 204] width 21 height 11
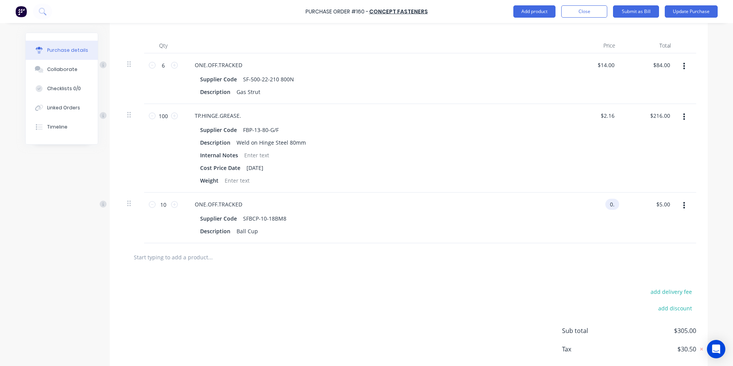
type input "0"
type input "1.10"
type textarea "x"
type input "$1.10"
type input "$11.00"
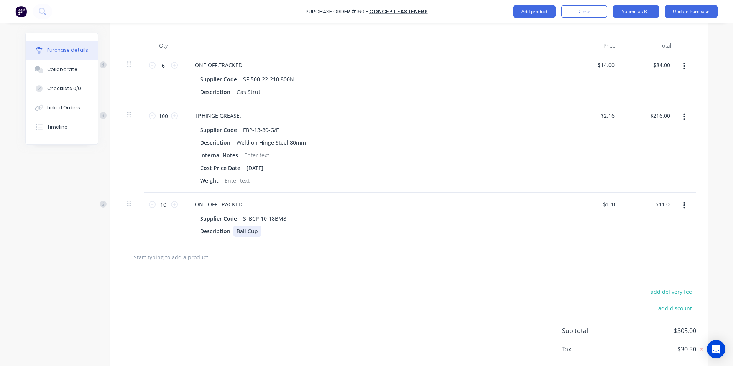
click at [563, 237] on div "ONE.OFF.TRACKED Supplier Code SFBCP-10-18BM8 Description Ball Cup" at bounding box center [374, 218] width 383 height 51
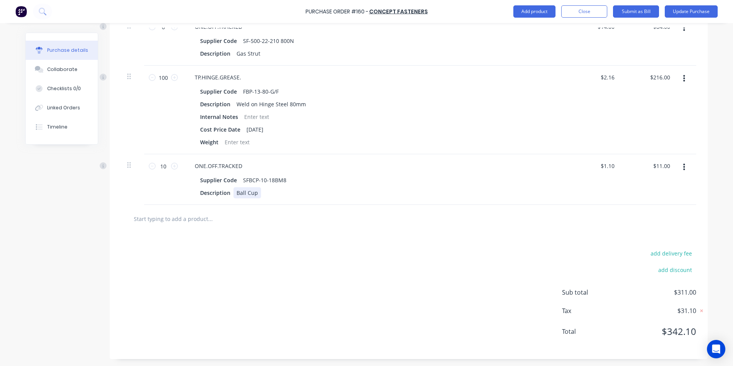
scroll to position [231, 0]
click at [180, 220] on input "text" at bounding box center [209, 217] width 153 height 15
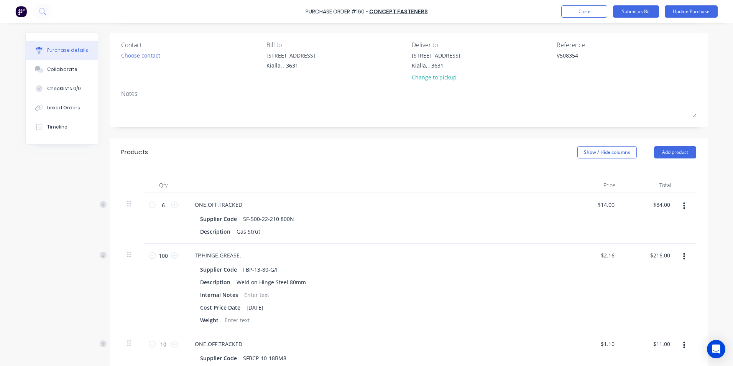
scroll to position [0, 0]
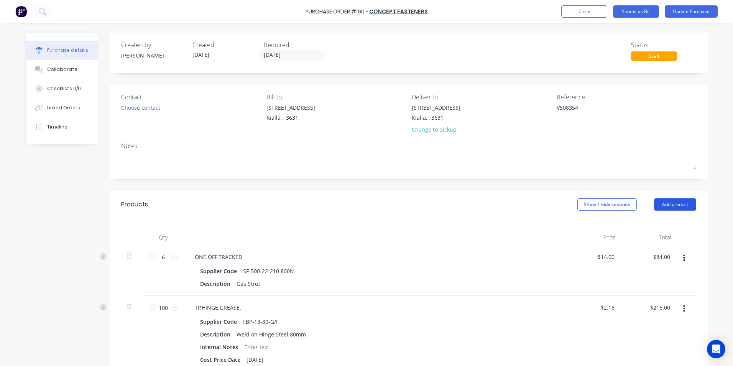
click at [677, 203] on button "Add product" at bounding box center [675, 204] width 42 height 12
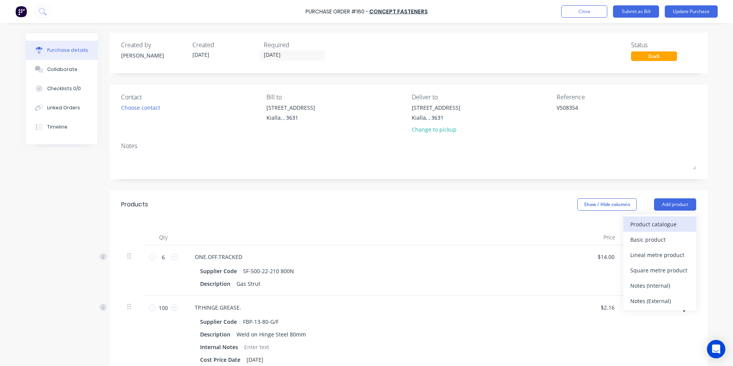
click at [656, 224] on div "Product catalogue" at bounding box center [659, 224] width 59 height 11
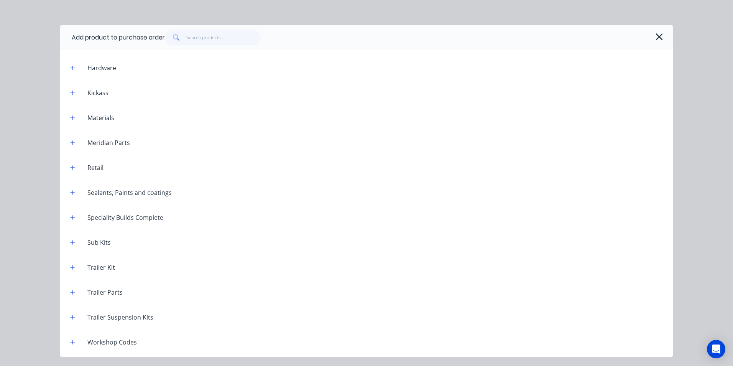
scroll to position [855, 0]
click at [74, 319] on icon "button" at bounding box center [73, 319] width 4 height 4
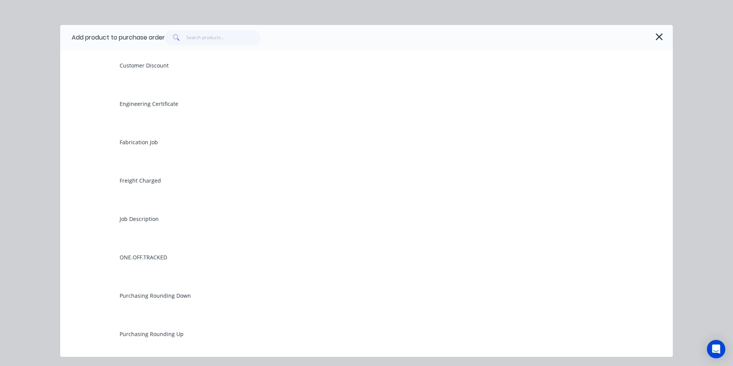
scroll to position [1162, 0]
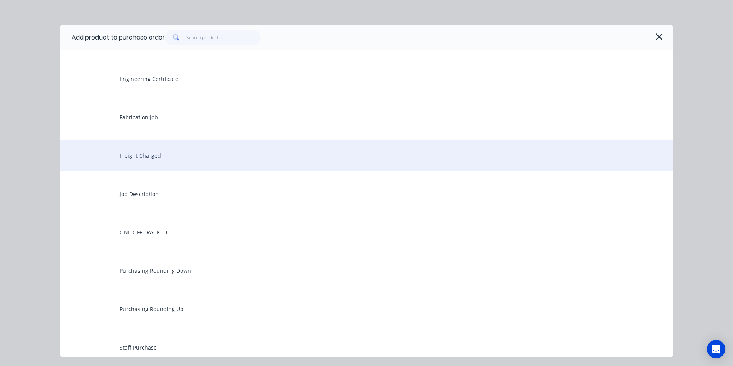
click at [141, 157] on div "Freight Charged" at bounding box center [366, 155] width 613 height 31
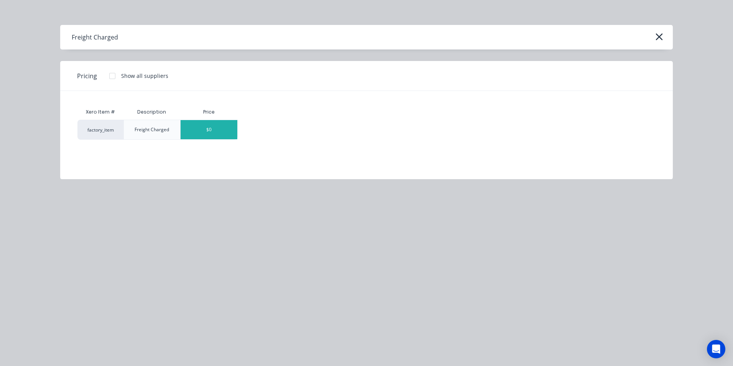
click at [233, 128] on div "$0" at bounding box center [209, 129] width 57 height 19
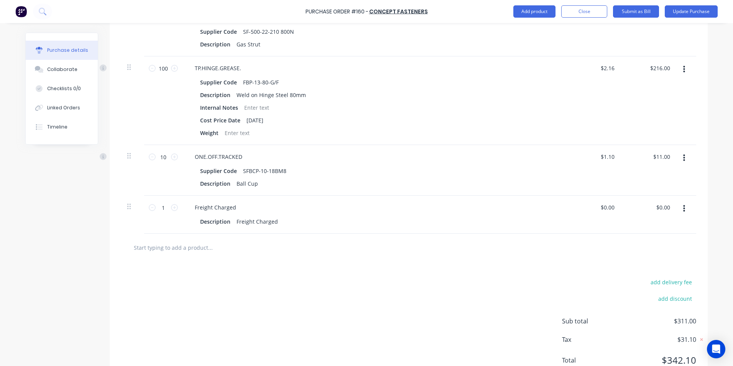
scroll to position [268, 0]
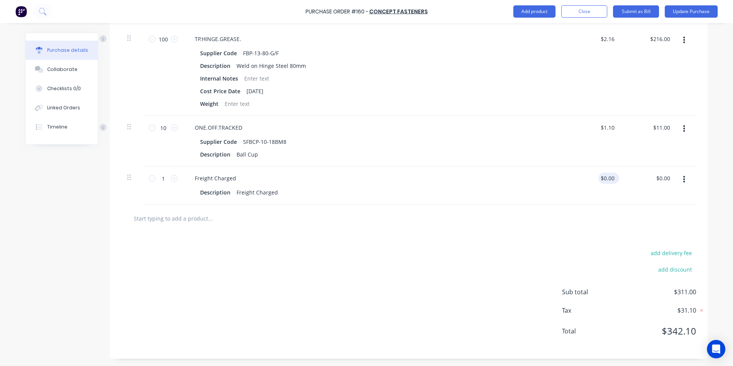
click at [614, 178] on div "$0.00 $0.00" at bounding box center [609, 178] width 21 height 11
click at [616, 178] on div "$0.00 $0.00" at bounding box center [609, 178] width 21 height 11
type textarea "x"
type input "0"
click at [612, 177] on input "0" at bounding box center [611, 178] width 11 height 11
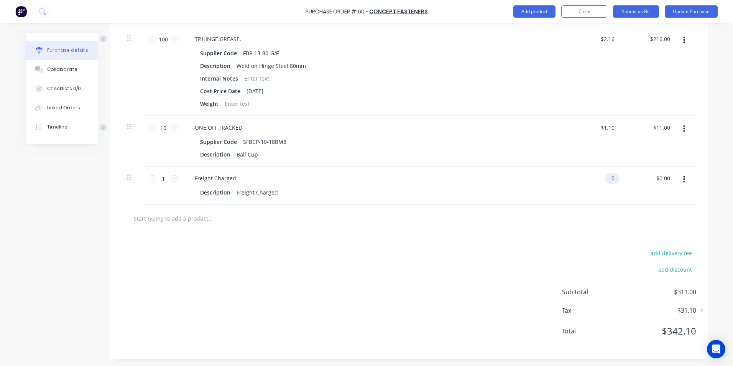
type textarea "x"
click at [612, 177] on input "0" at bounding box center [611, 178] width 11 height 11
type input "25.00"
type textarea "x"
type input "$25.00"
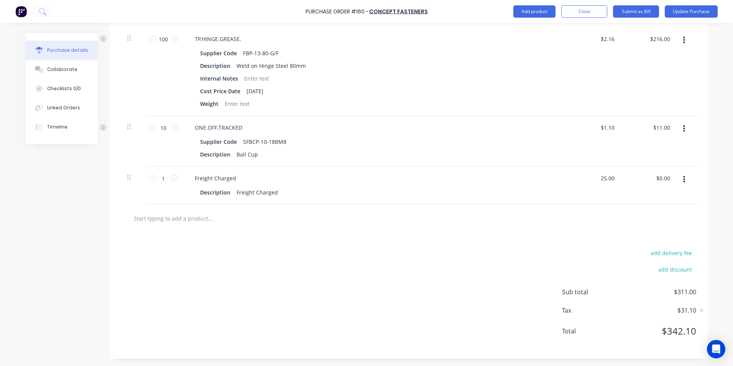
type input "$25.00"
click at [637, 207] on div at bounding box center [408, 218] width 575 height 28
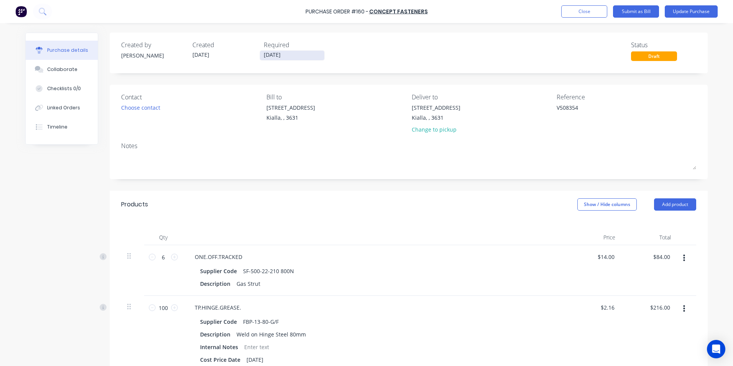
click at [290, 55] on input "[DATE]" at bounding box center [292, 56] width 64 height 10
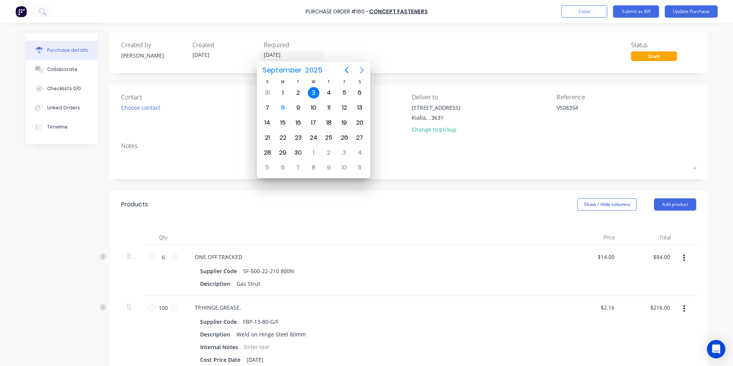
click at [363, 69] on icon "Next page" at bounding box center [361, 70] width 3 height 6
click at [330, 150] on div "30" at bounding box center [329, 153] width 12 height 12
type textarea "x"
type input "[DATE]"
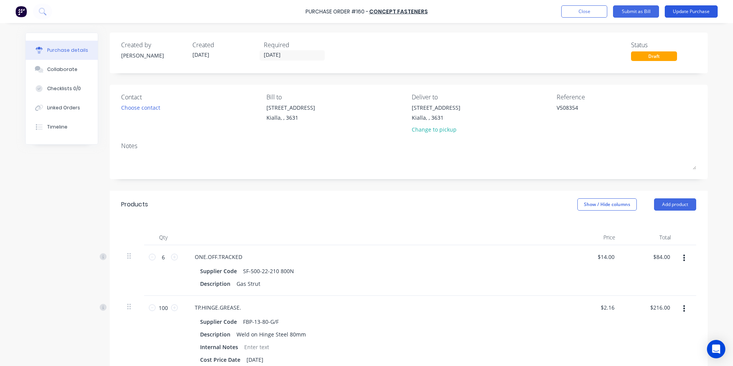
click at [682, 13] on button "Update Purchase" at bounding box center [691, 11] width 53 height 12
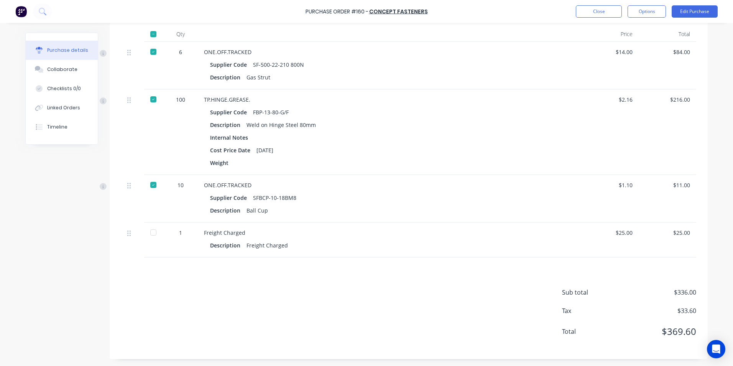
scroll to position [192, 0]
click at [151, 232] on div at bounding box center [153, 231] width 15 height 15
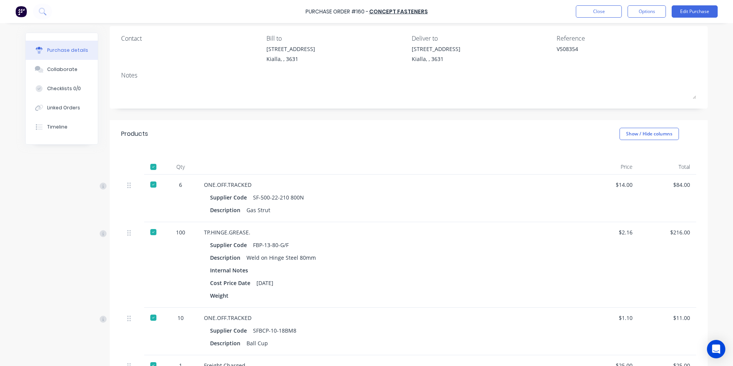
scroll to position [0, 0]
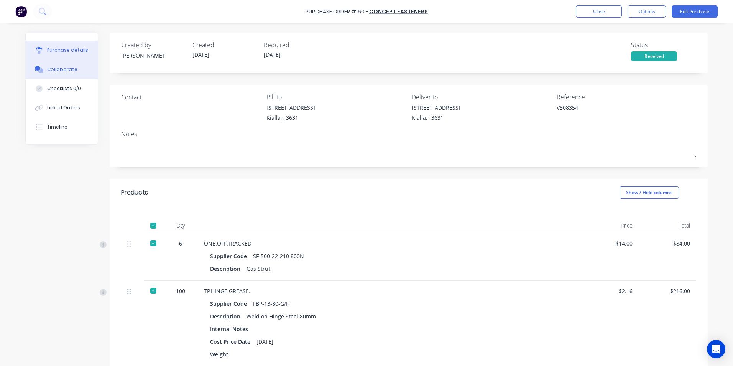
click at [67, 68] on div "Collaborate" at bounding box center [62, 69] width 30 height 7
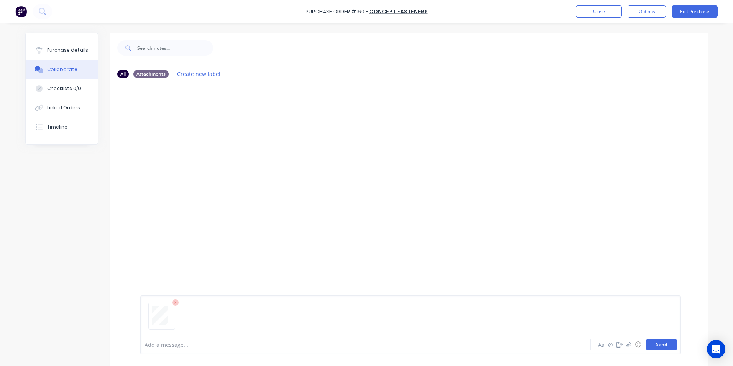
click at [664, 344] on button "Send" at bounding box center [662, 345] width 30 height 12
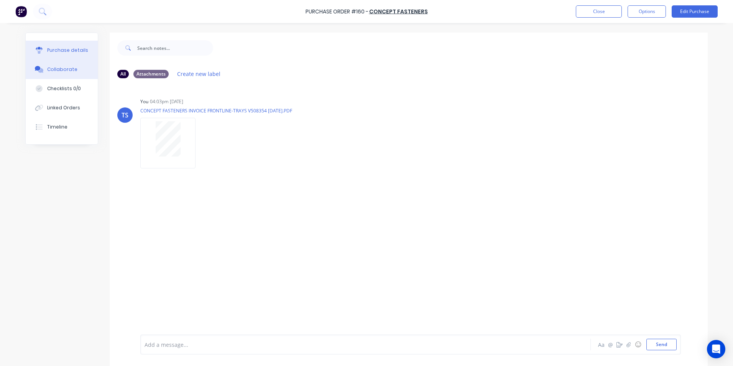
click at [52, 53] on div "Purchase details" at bounding box center [67, 50] width 41 height 7
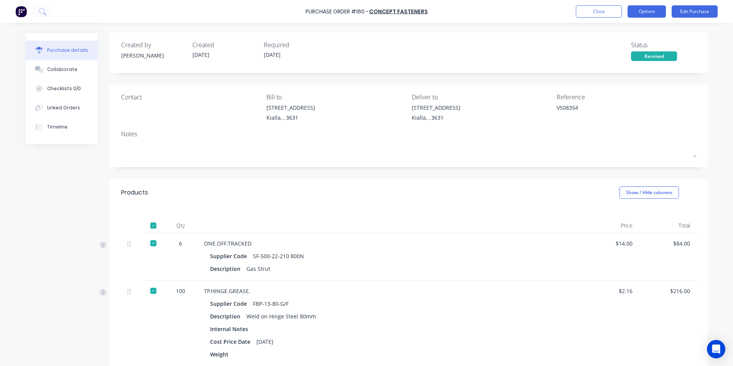
click at [648, 12] on button "Options" at bounding box center [647, 11] width 38 height 12
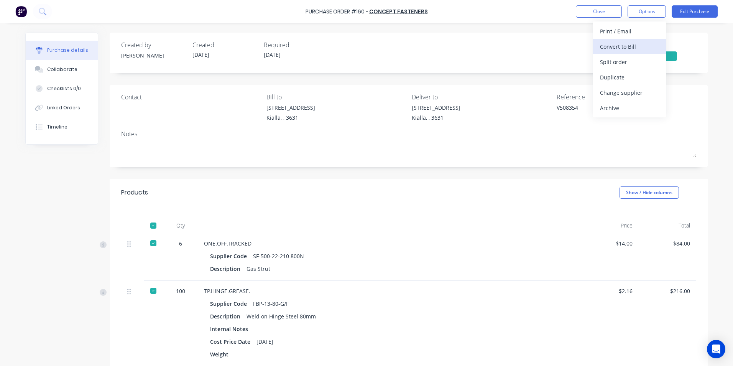
click at [616, 46] on div "Convert to Bill" at bounding box center [629, 46] width 59 height 11
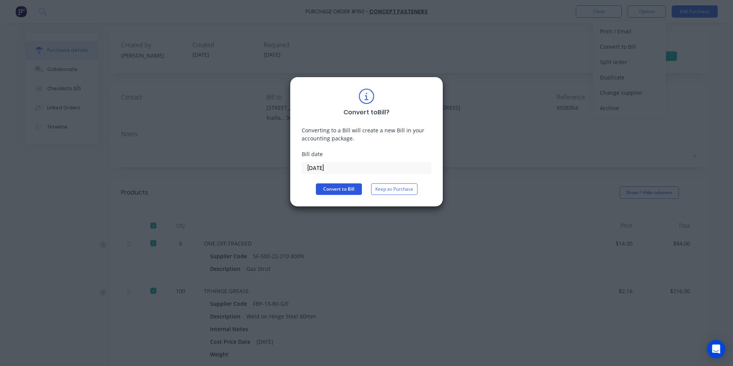
click at [352, 189] on button "Convert to Bill" at bounding box center [339, 189] width 46 height 12
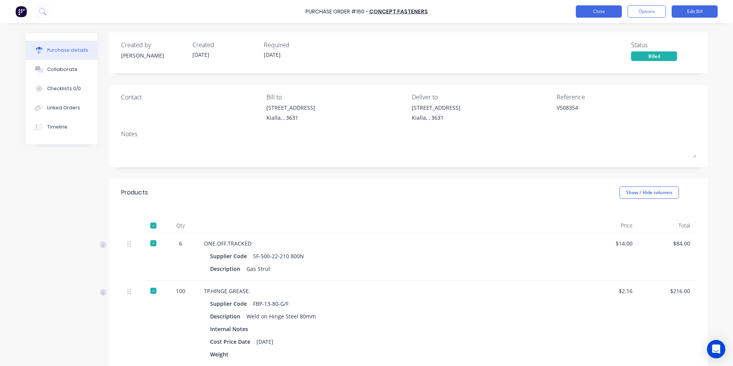
click at [603, 12] on button "Close" at bounding box center [599, 11] width 46 height 12
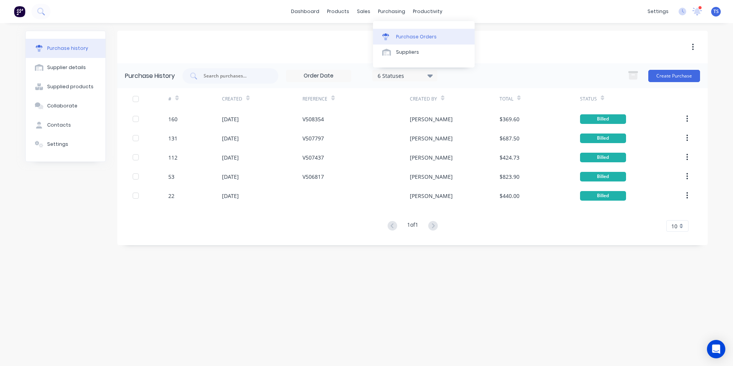
click at [411, 38] on div "Purchase Orders" at bounding box center [416, 36] width 41 height 7
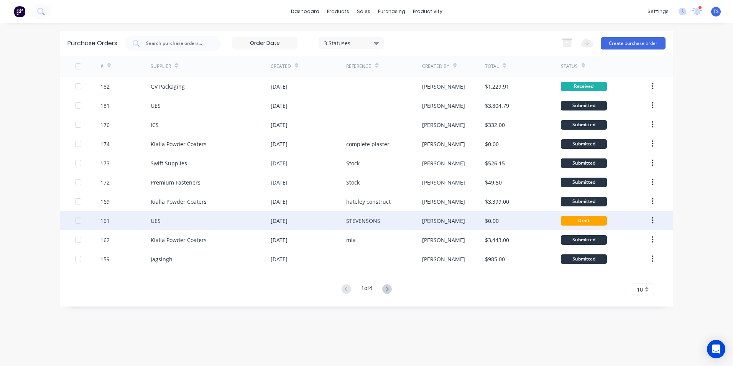
click at [172, 222] on div "UES" at bounding box center [211, 220] width 120 height 19
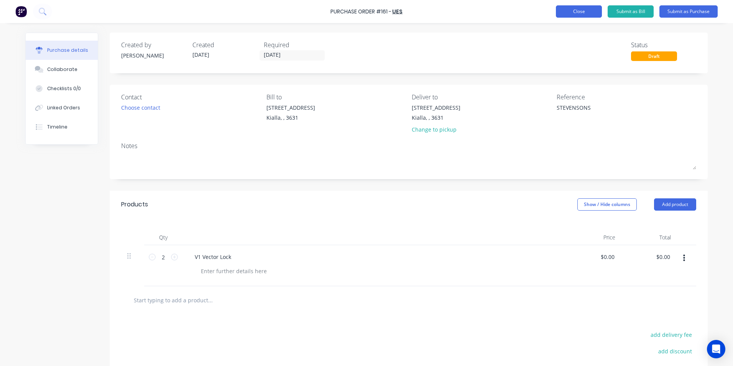
type textarea "x"
click at [582, 15] on button "Close" at bounding box center [579, 11] width 46 height 12
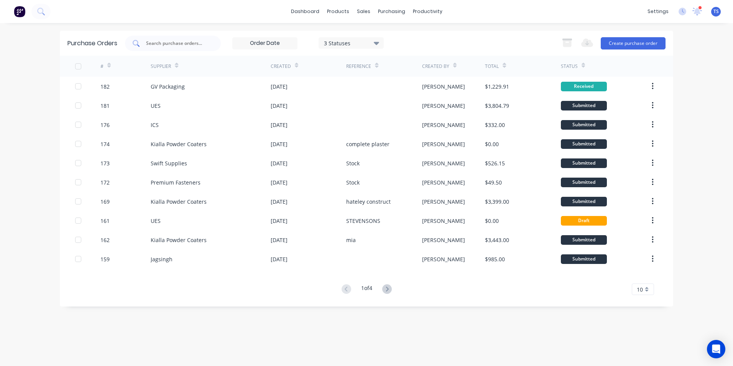
click at [151, 43] on input "text" at bounding box center [177, 43] width 64 height 8
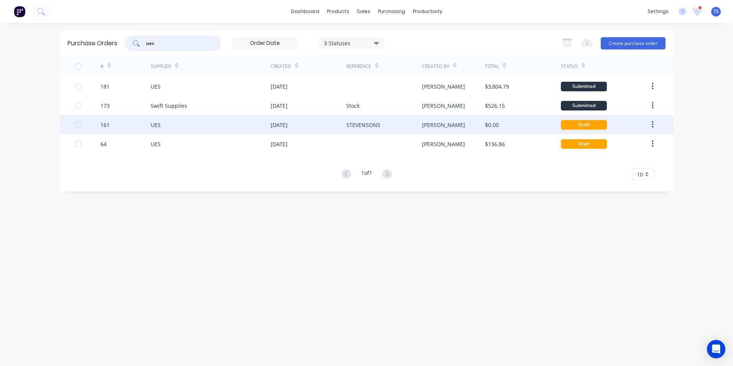
type input "ues"
click at [148, 127] on div "161" at bounding box center [125, 124] width 51 height 19
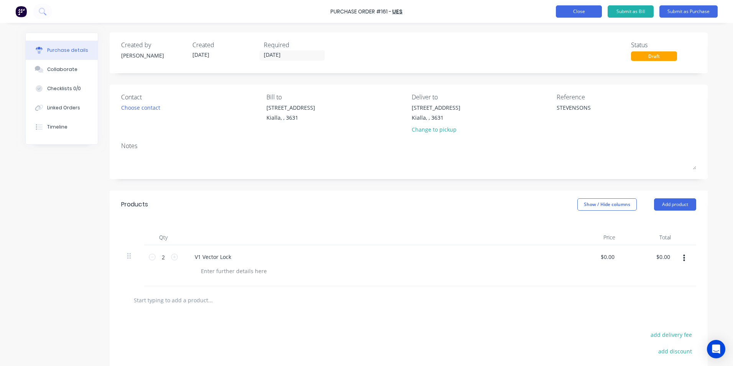
drag, startPoint x: 586, startPoint y: 18, endPoint x: 585, endPoint y: 5, distance: 12.4
click at [586, 13] on div "Purchase Order #161 - UES Add product Close Submit as Bill Submit as Purchase" at bounding box center [366, 11] width 733 height 23
type textarea "x"
click at [581, 10] on button "Close" at bounding box center [579, 11] width 46 height 12
